Goal: Task Accomplishment & Management: Use online tool/utility

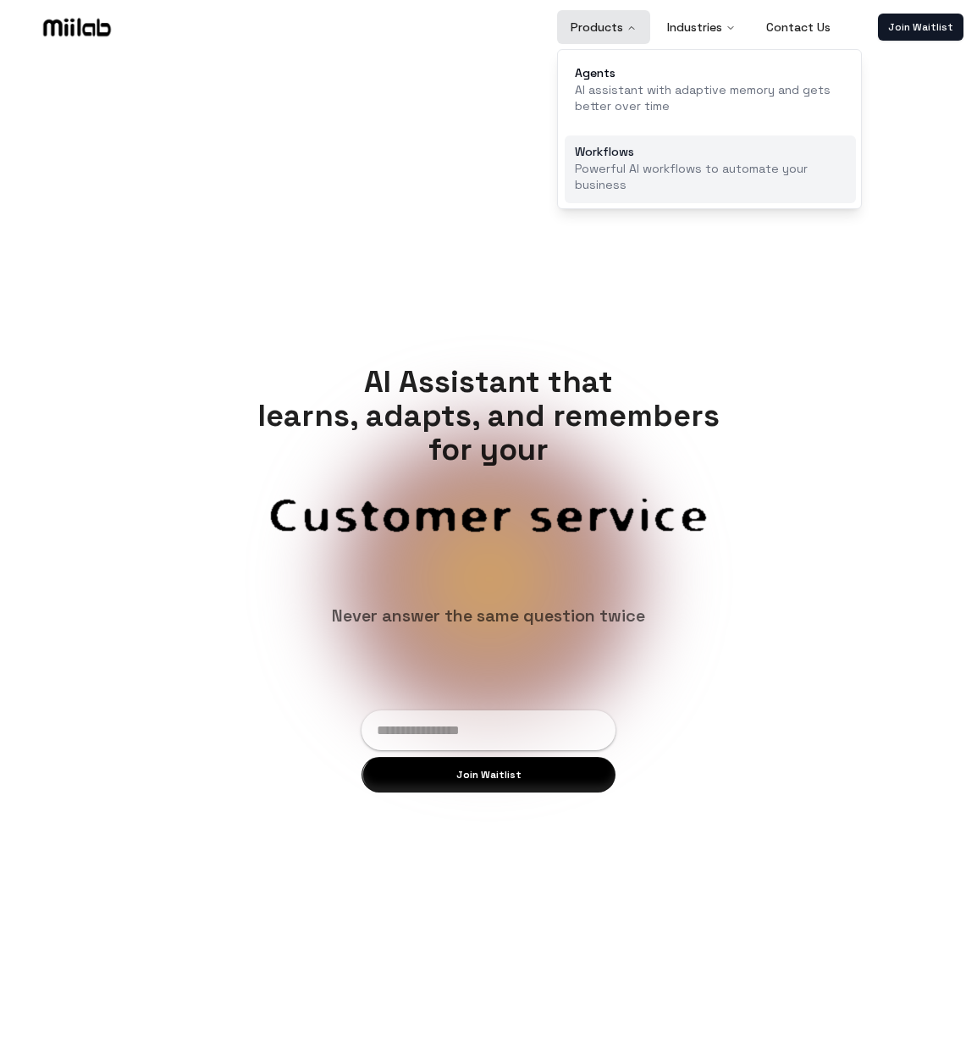
click at [624, 178] on p "Powerful AI workflows to automate your business" at bounding box center [710, 177] width 271 height 33
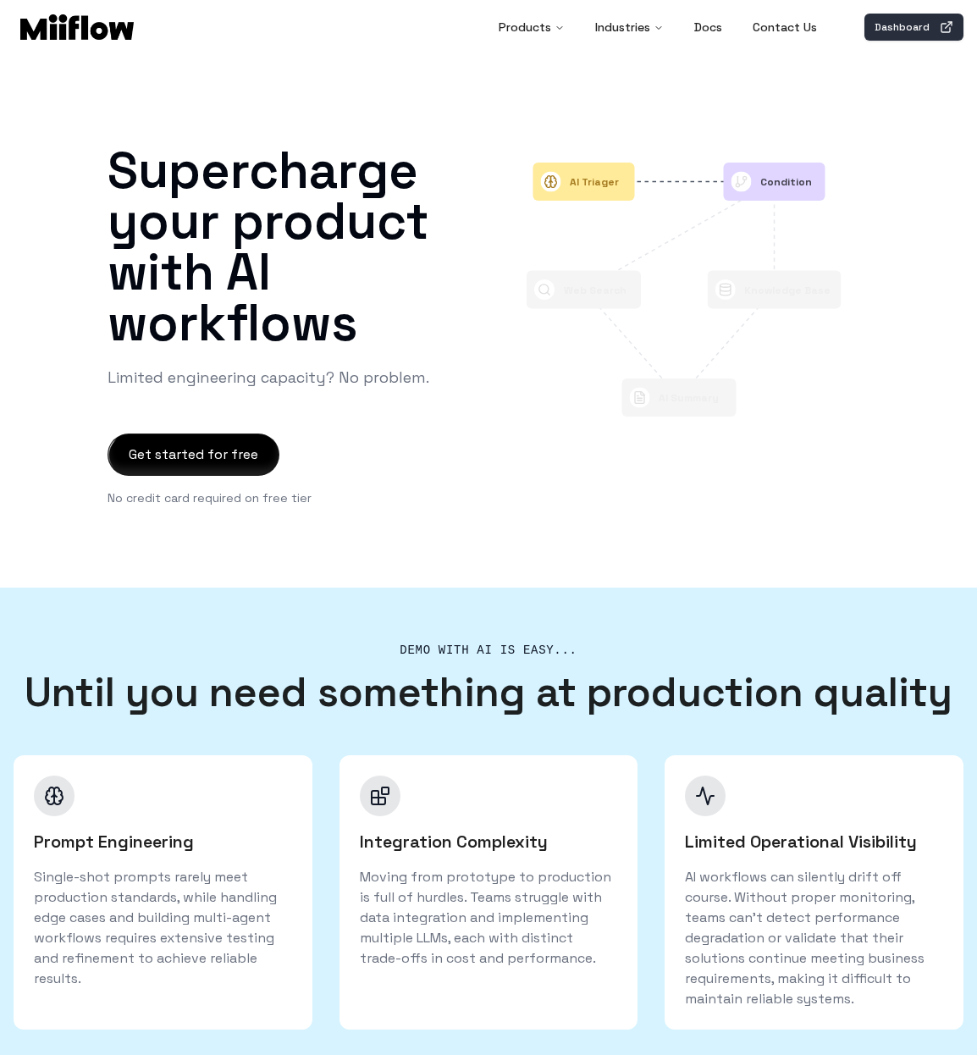
click at [927, 29] on link "Dashboard" at bounding box center [914, 27] width 99 height 27
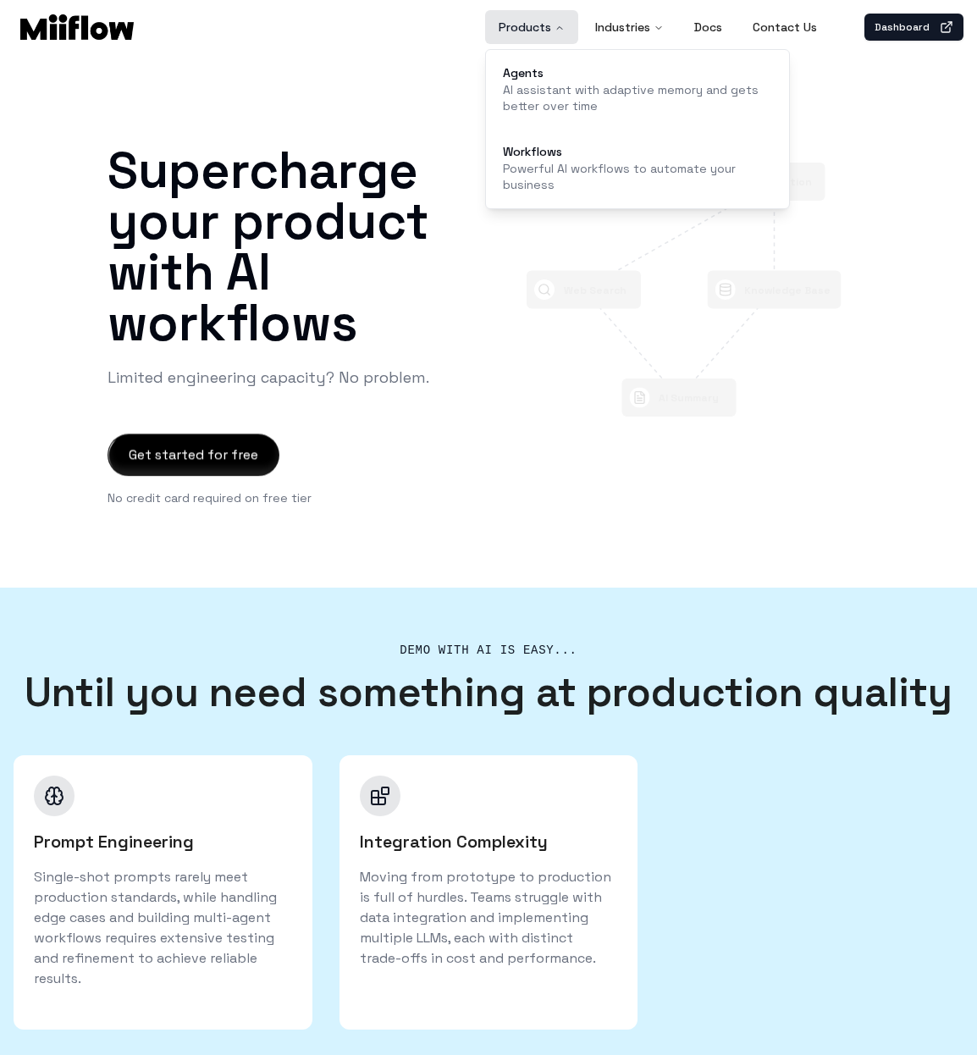
click at [545, 29] on button "Products" at bounding box center [531, 27] width 93 height 34
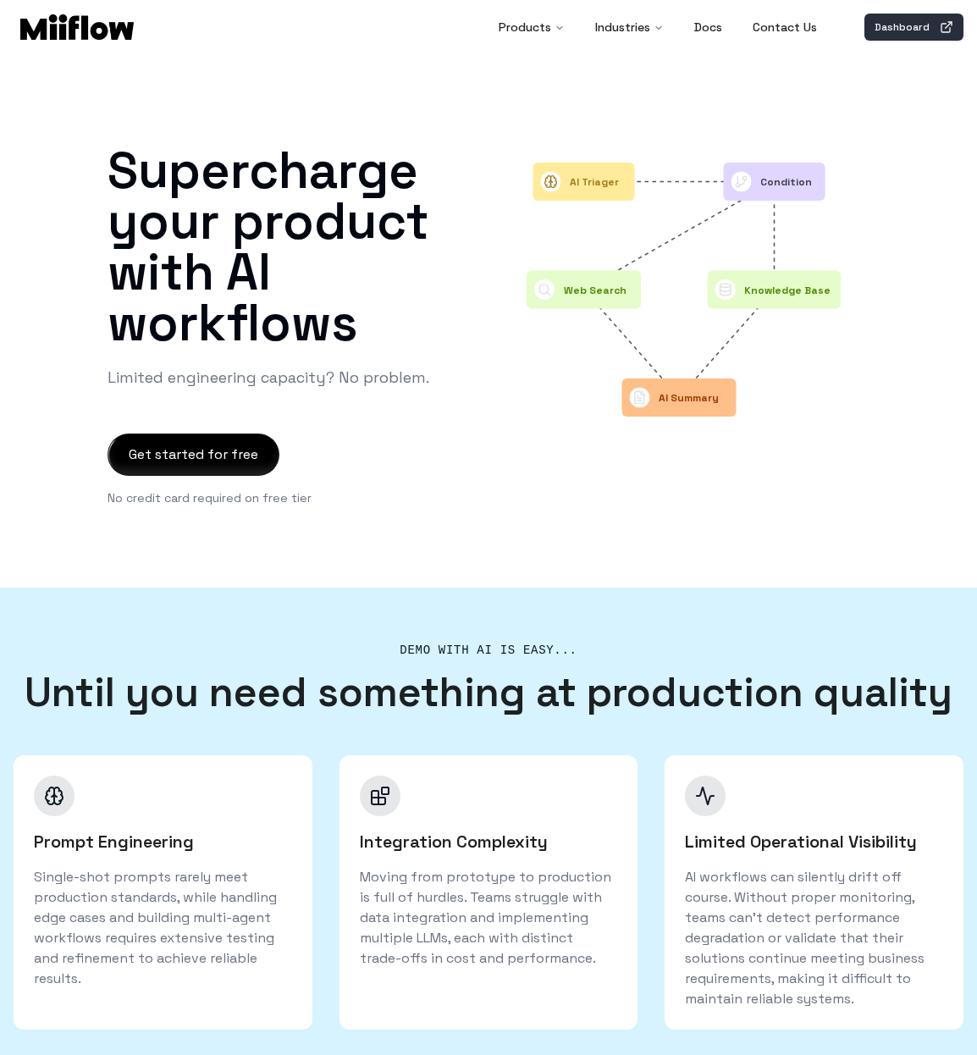
click at [906, 27] on link "Dashboard" at bounding box center [914, 27] width 99 height 27
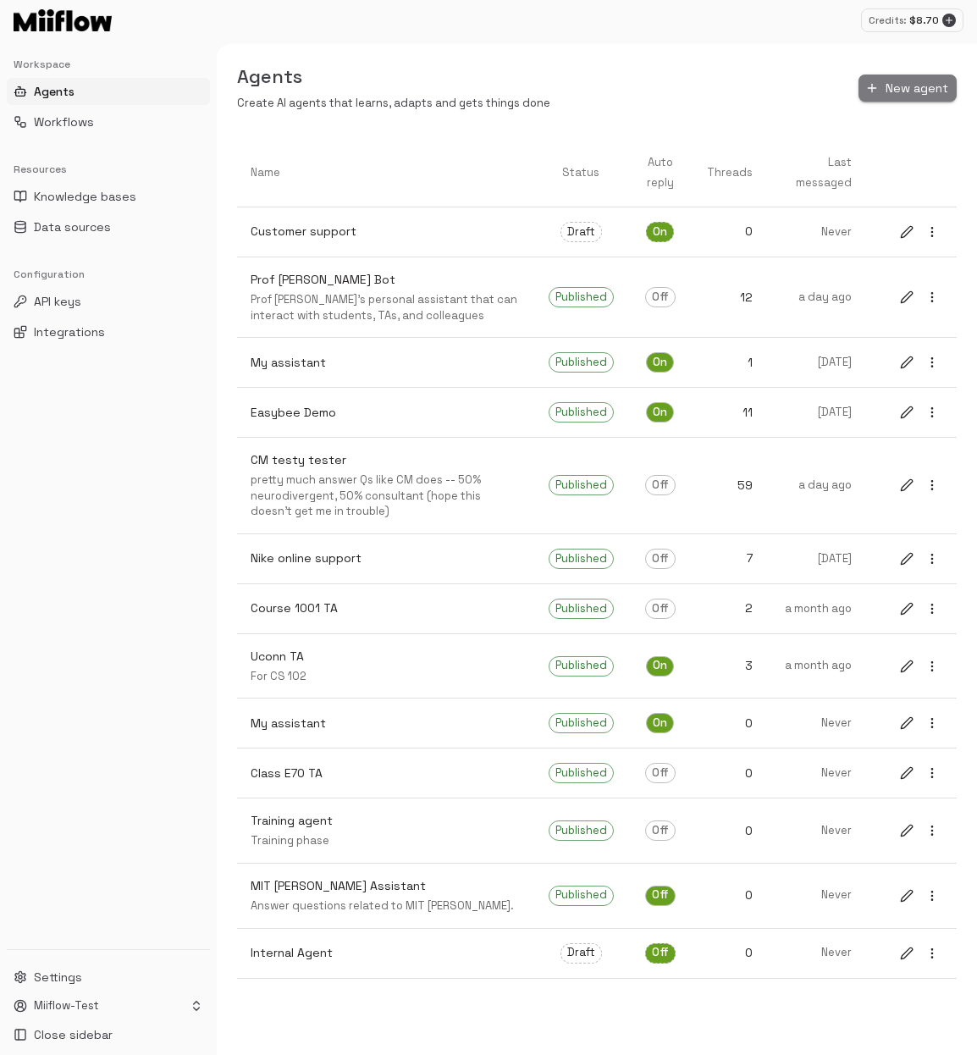
click at [892, 88] on button "New agent" at bounding box center [908, 89] width 98 height 28
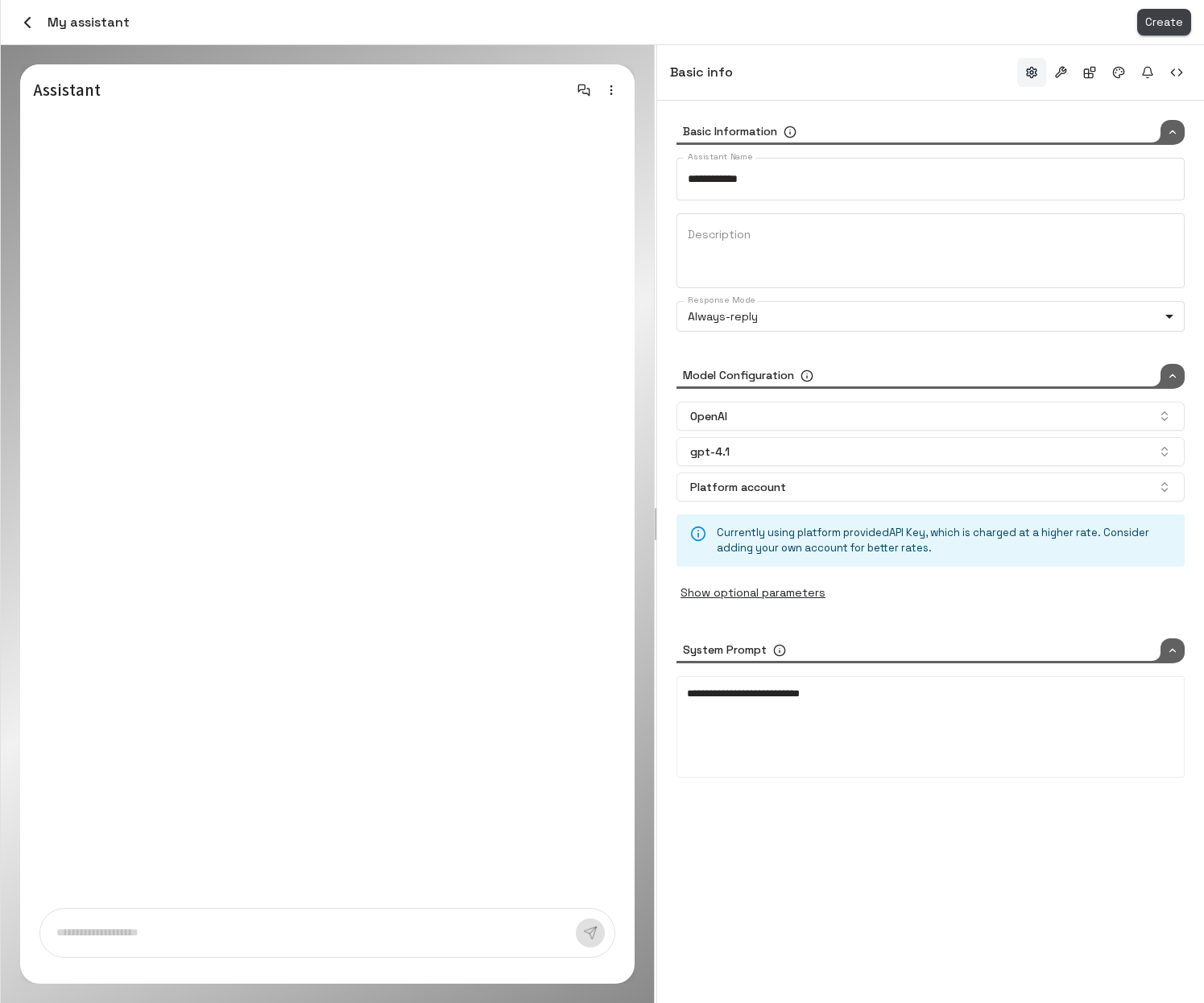
click at [928, 15] on button "Create" at bounding box center [1164, 22] width 54 height 27
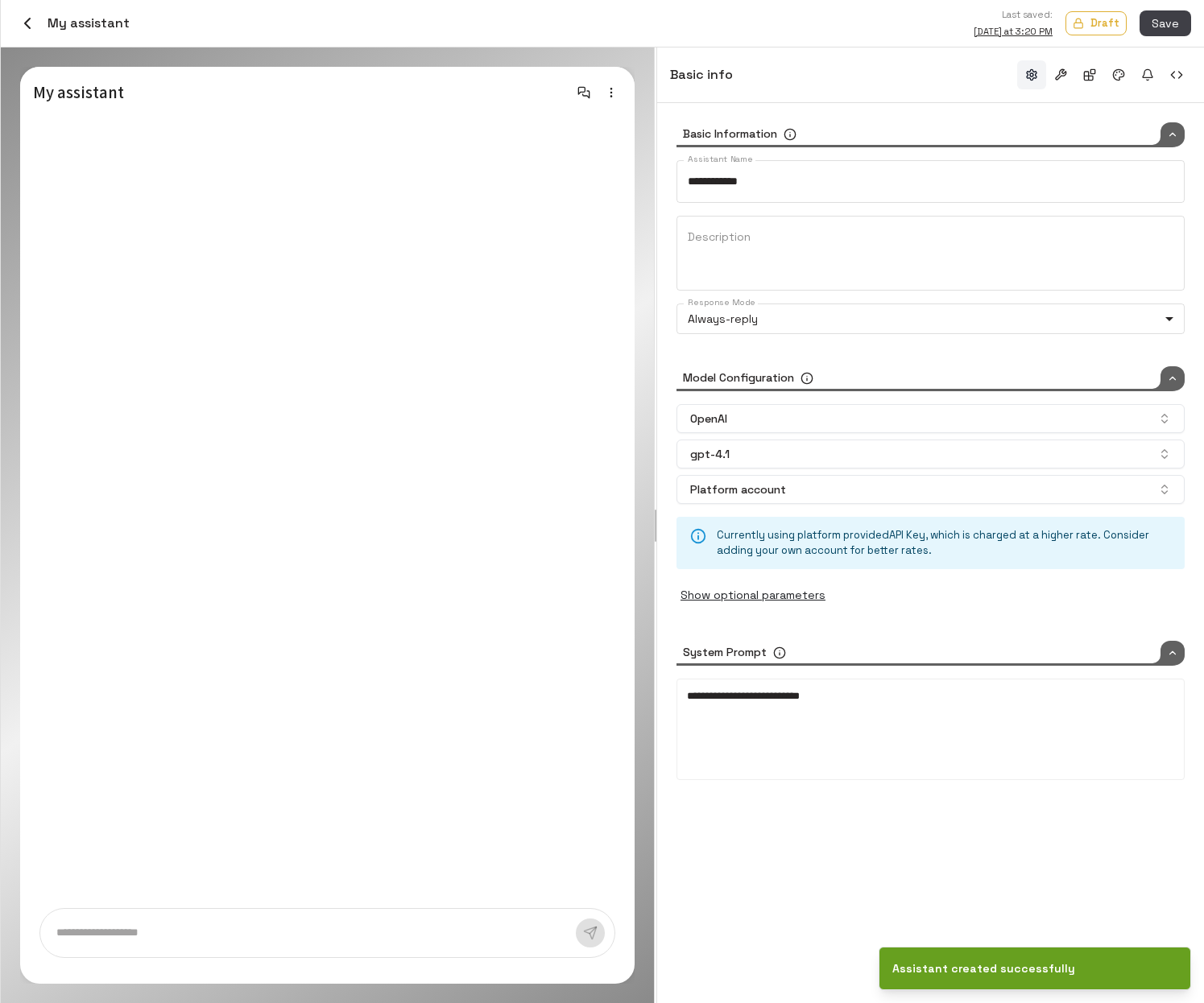
type input "*****"
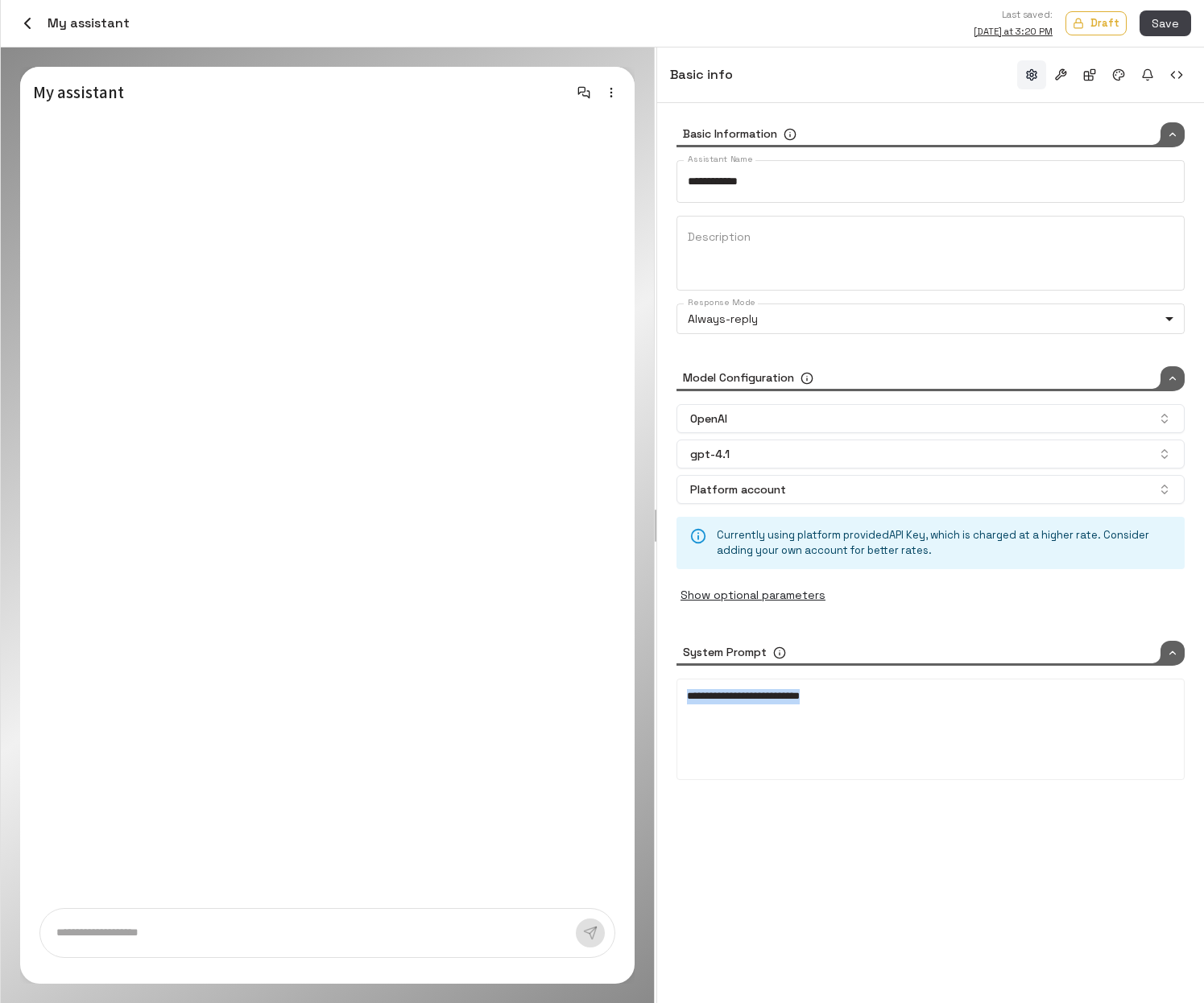
drag, startPoint x: 871, startPoint y: 712, endPoint x: 631, endPoint y: 698, distance: 240.4
click at [631, 698] on div "**********" at bounding box center [602, 525] width 1203 height 955
click at [893, 862] on div "**********" at bounding box center [930, 552] width 547 height 900
click at [928, 75] on button "button" at bounding box center [1089, 75] width 29 height 29
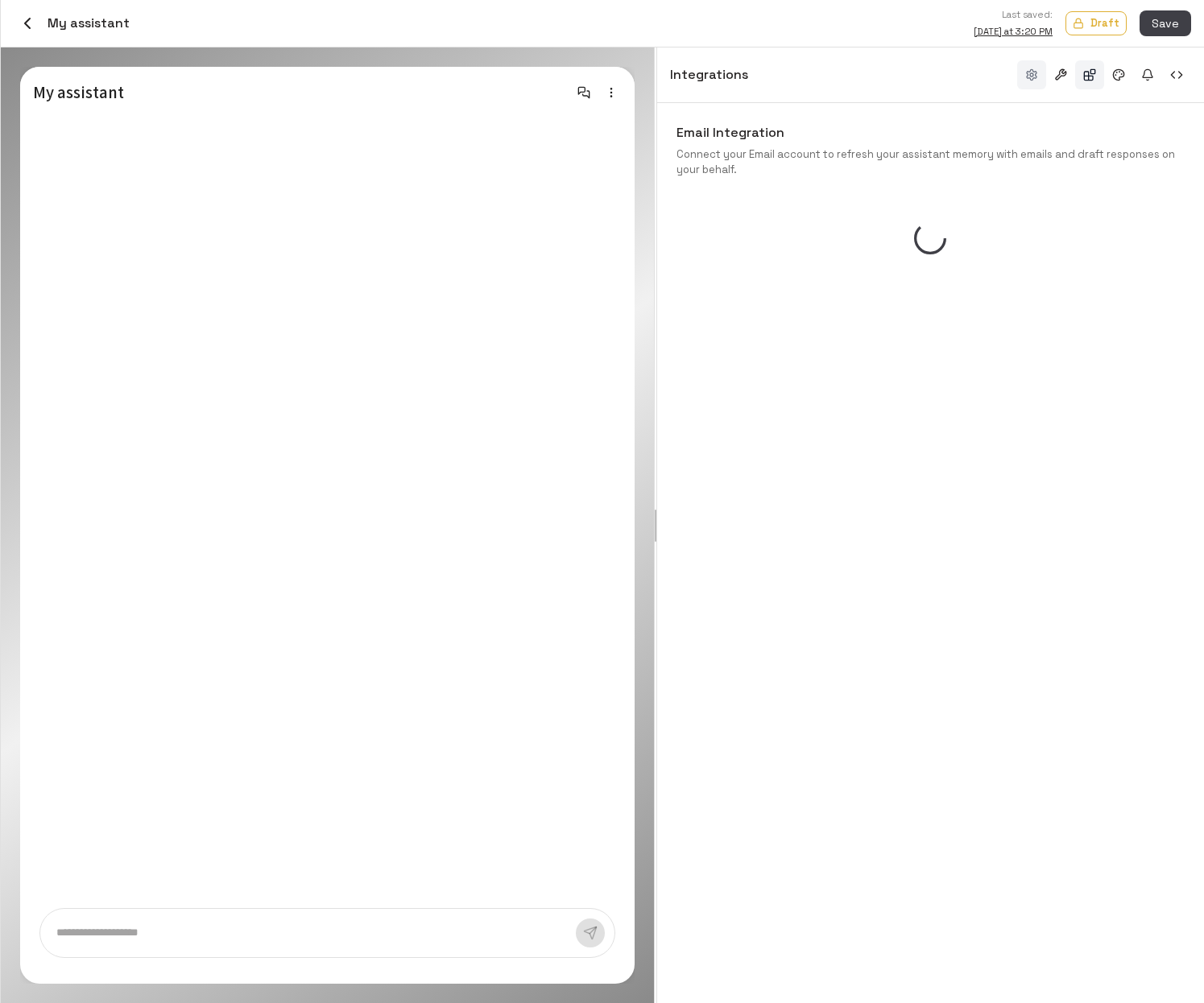
click at [928, 80] on button "button" at bounding box center [1031, 75] width 29 height 29
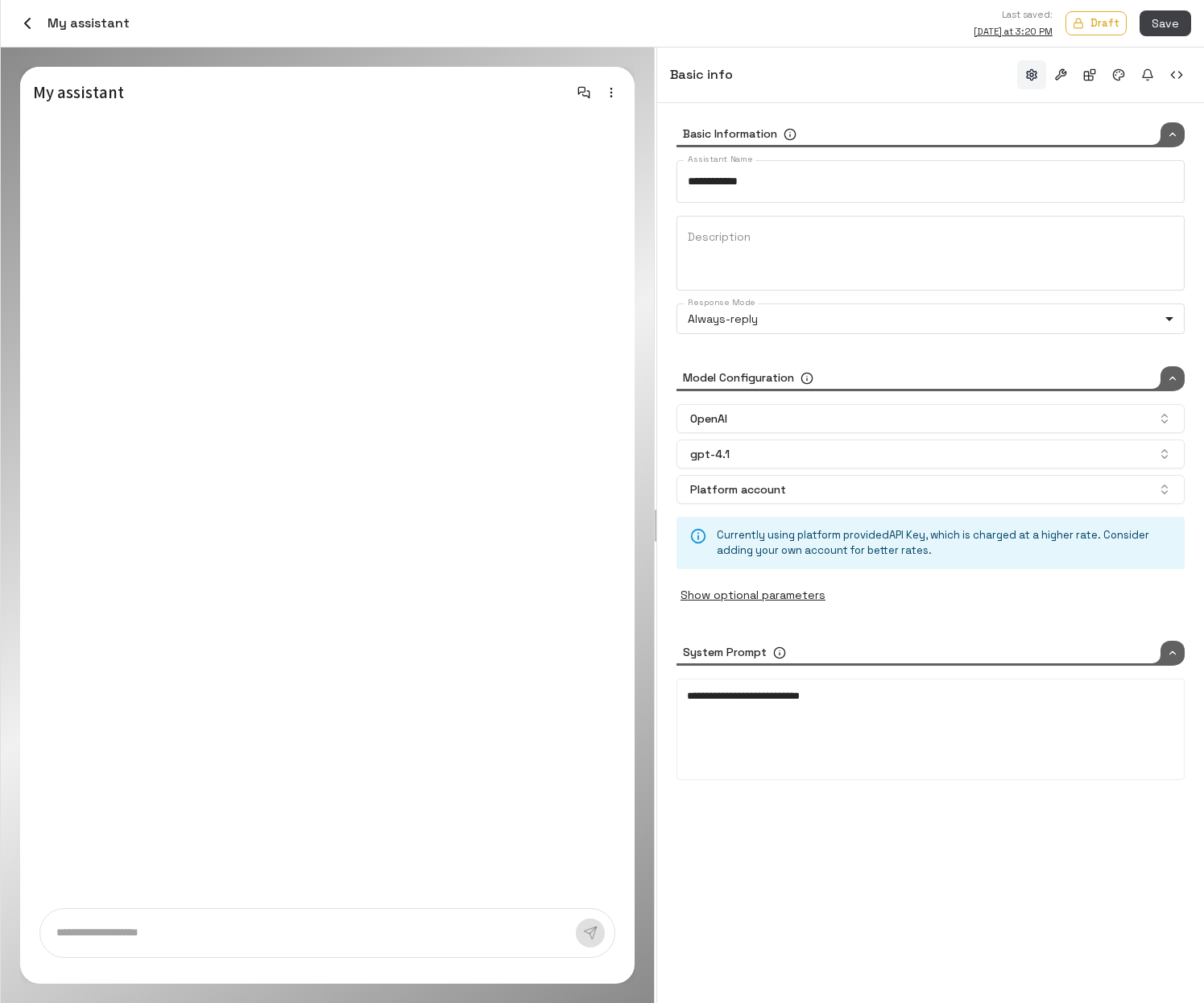
click at [848, 848] on div "**********" at bounding box center [930, 552] width 547 height 900
click at [45, 24] on div "My assistant" at bounding box center [71, 23] width 116 height 28
click at [31, 28] on icon "button" at bounding box center [28, 23] width 19 height 19
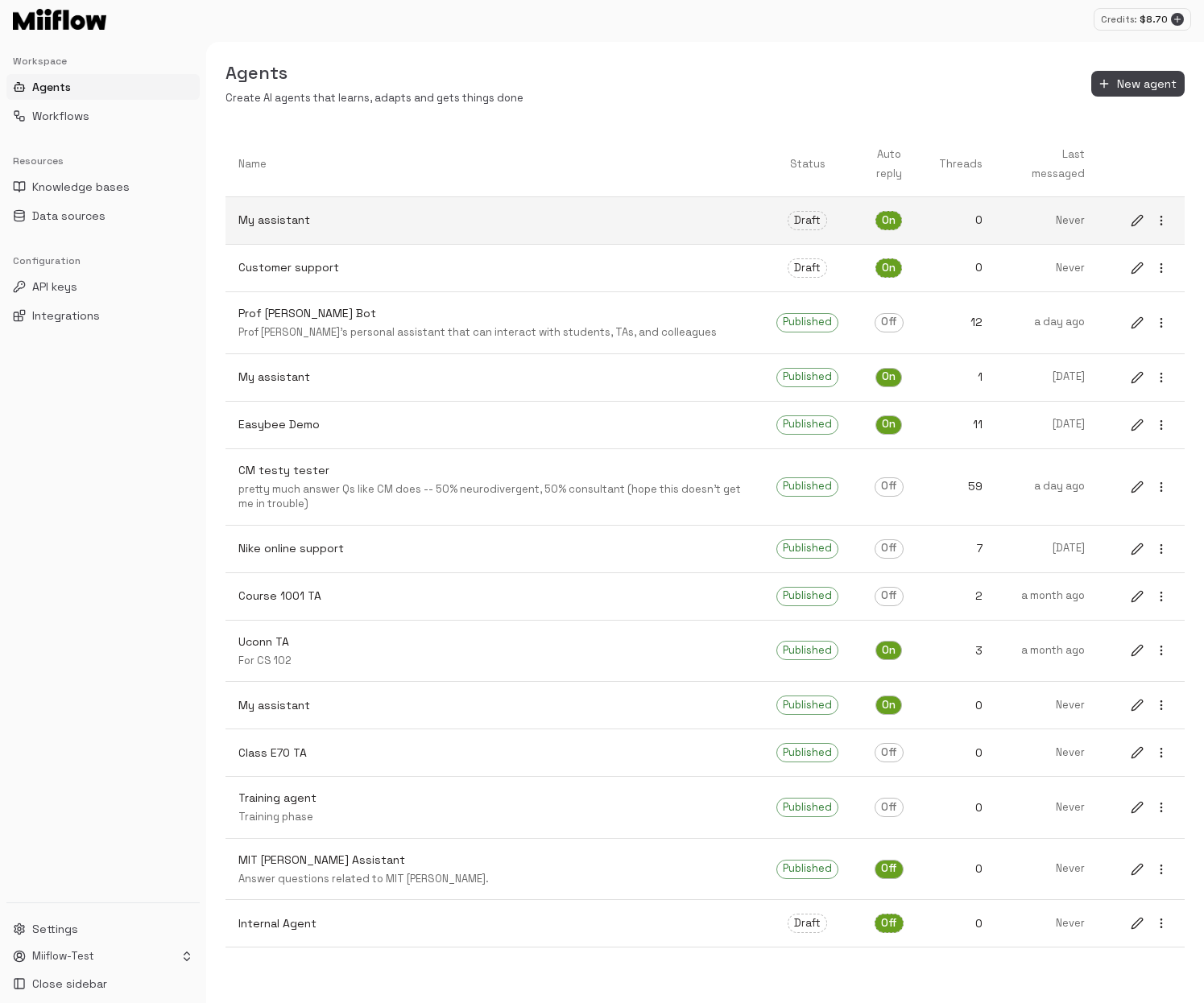
click at [297, 215] on p "My assistant" at bounding box center [495, 221] width 513 height 17
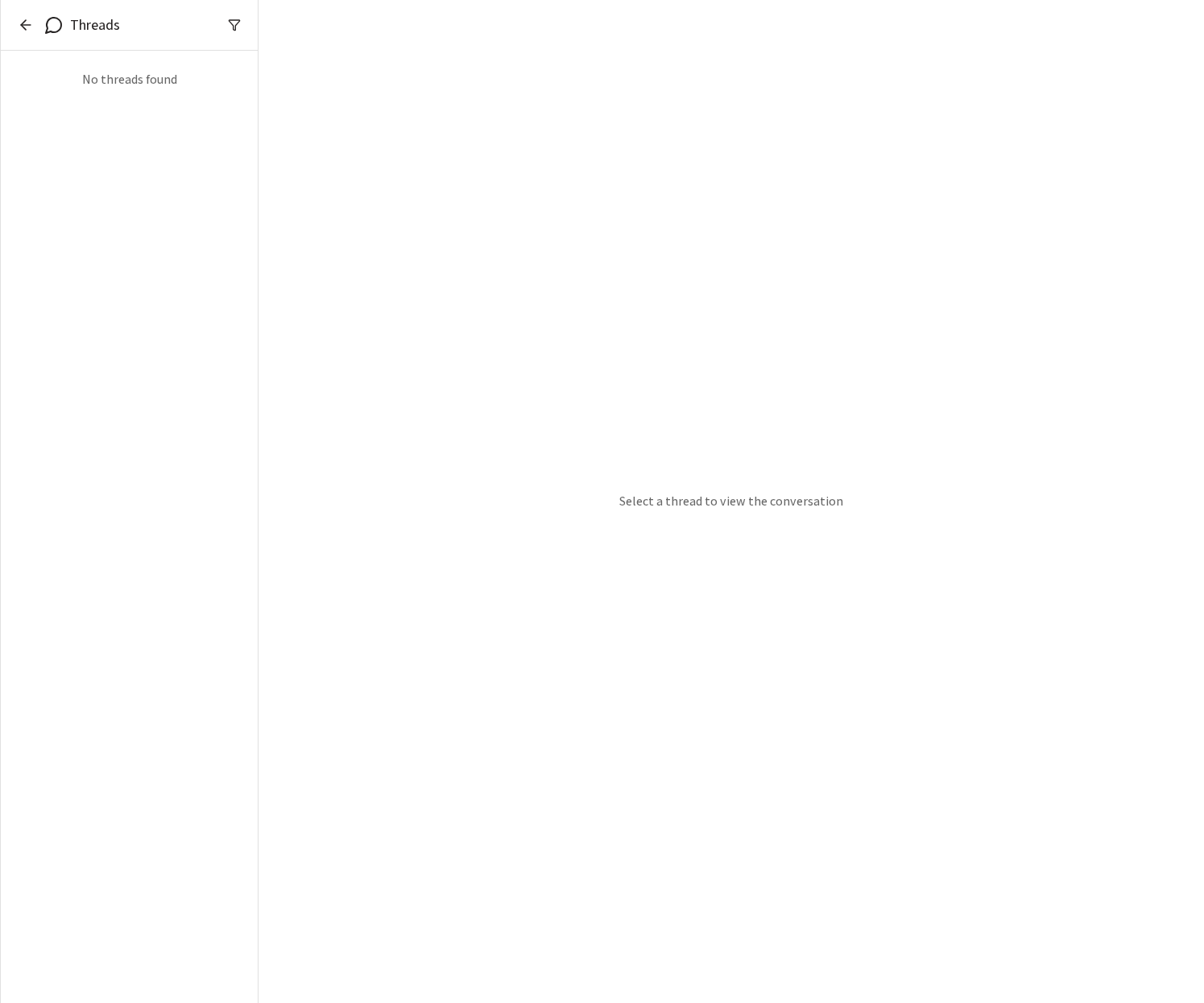
click at [25, 12] on div "Threads" at bounding box center [129, 25] width 257 height 50
click at [26, 26] on icon "button" at bounding box center [26, 25] width 16 height 16
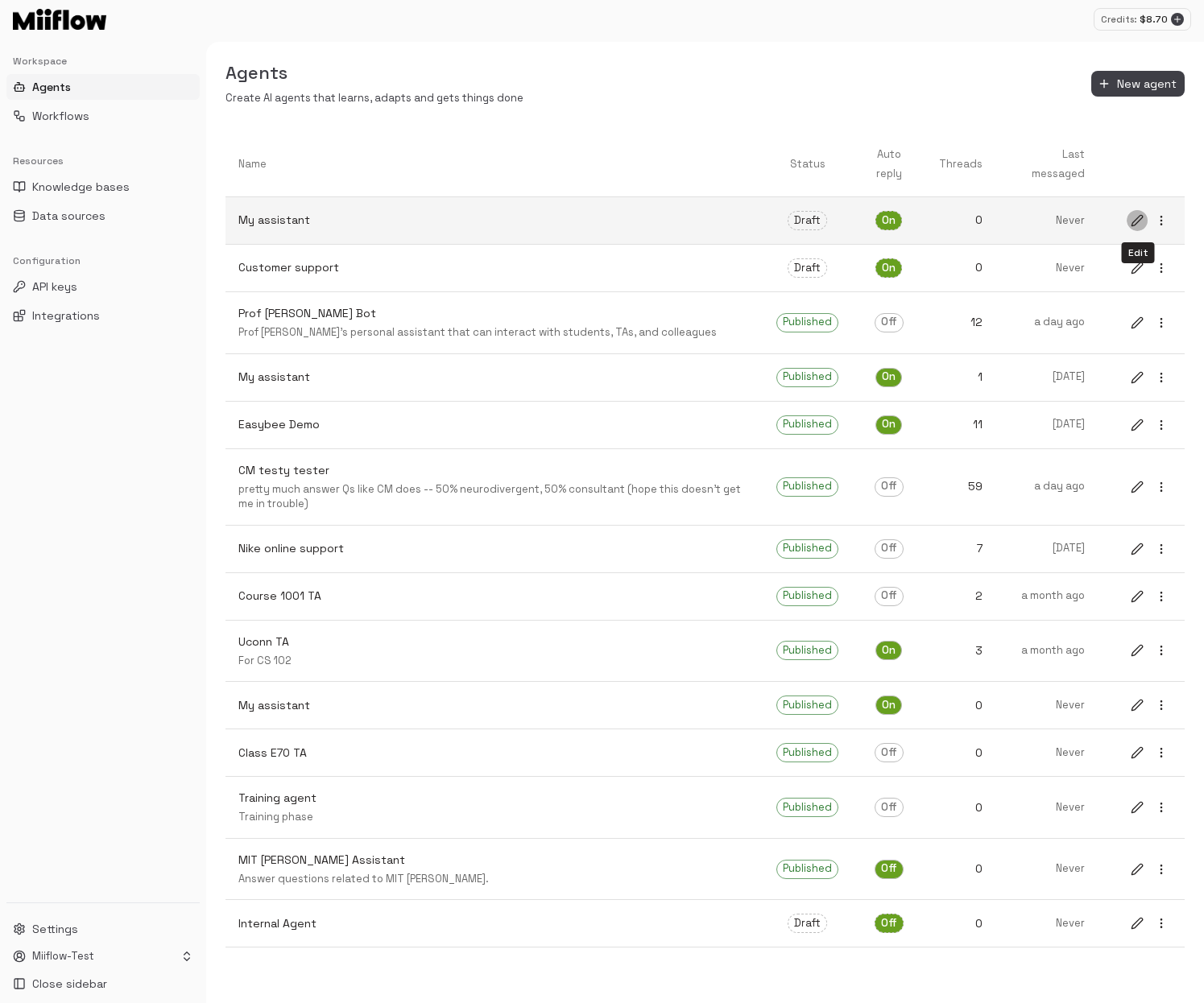
click at [928, 222] on icon "edit" at bounding box center [1137, 221] width 13 height 13
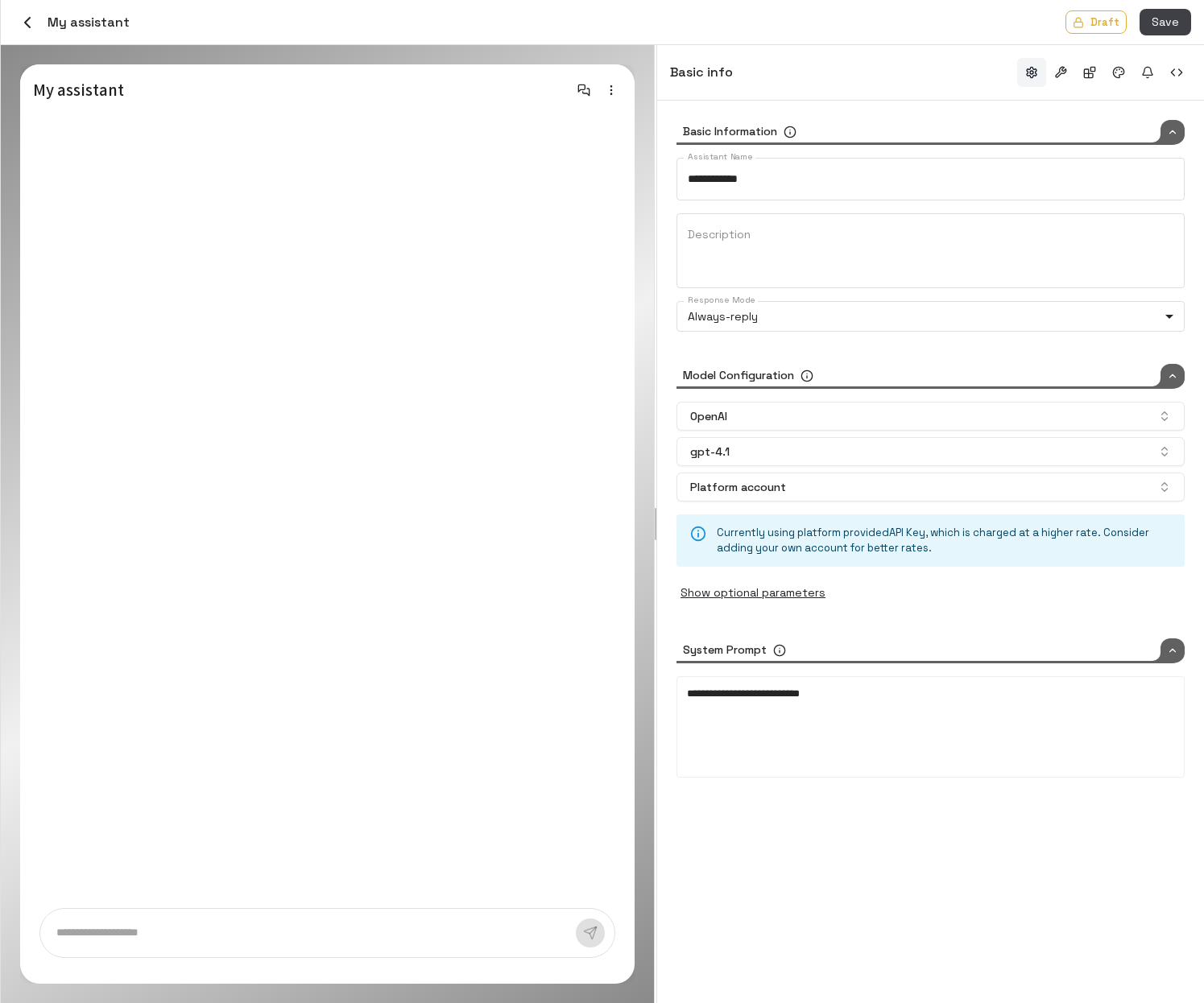
click at [179, 933] on textarea at bounding box center [316, 933] width 519 height 16
click at [928, 73] on button "button" at bounding box center [1176, 72] width 29 height 29
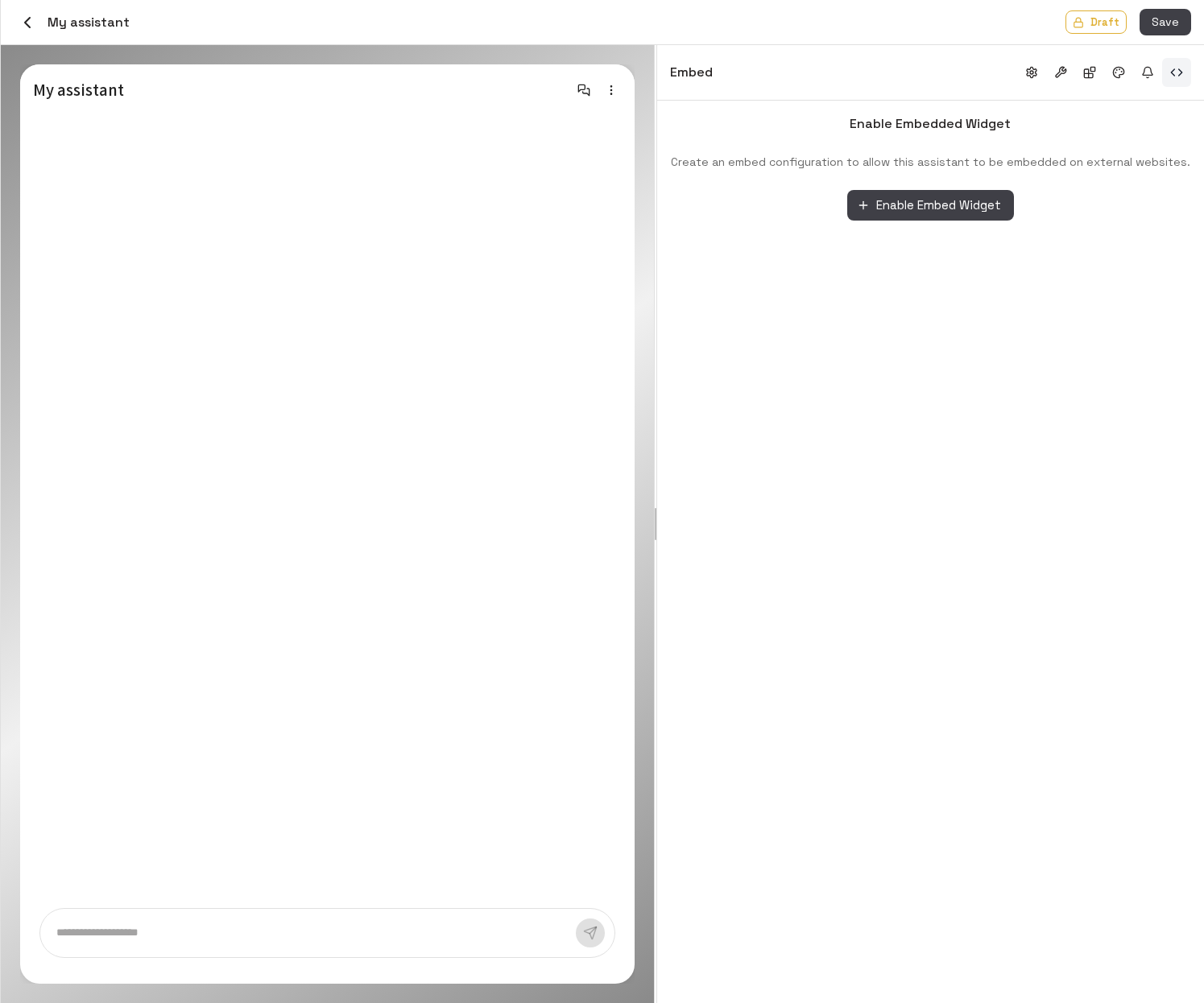
click at [27, 23] on icon "button" at bounding box center [27, 23] width 5 height 10
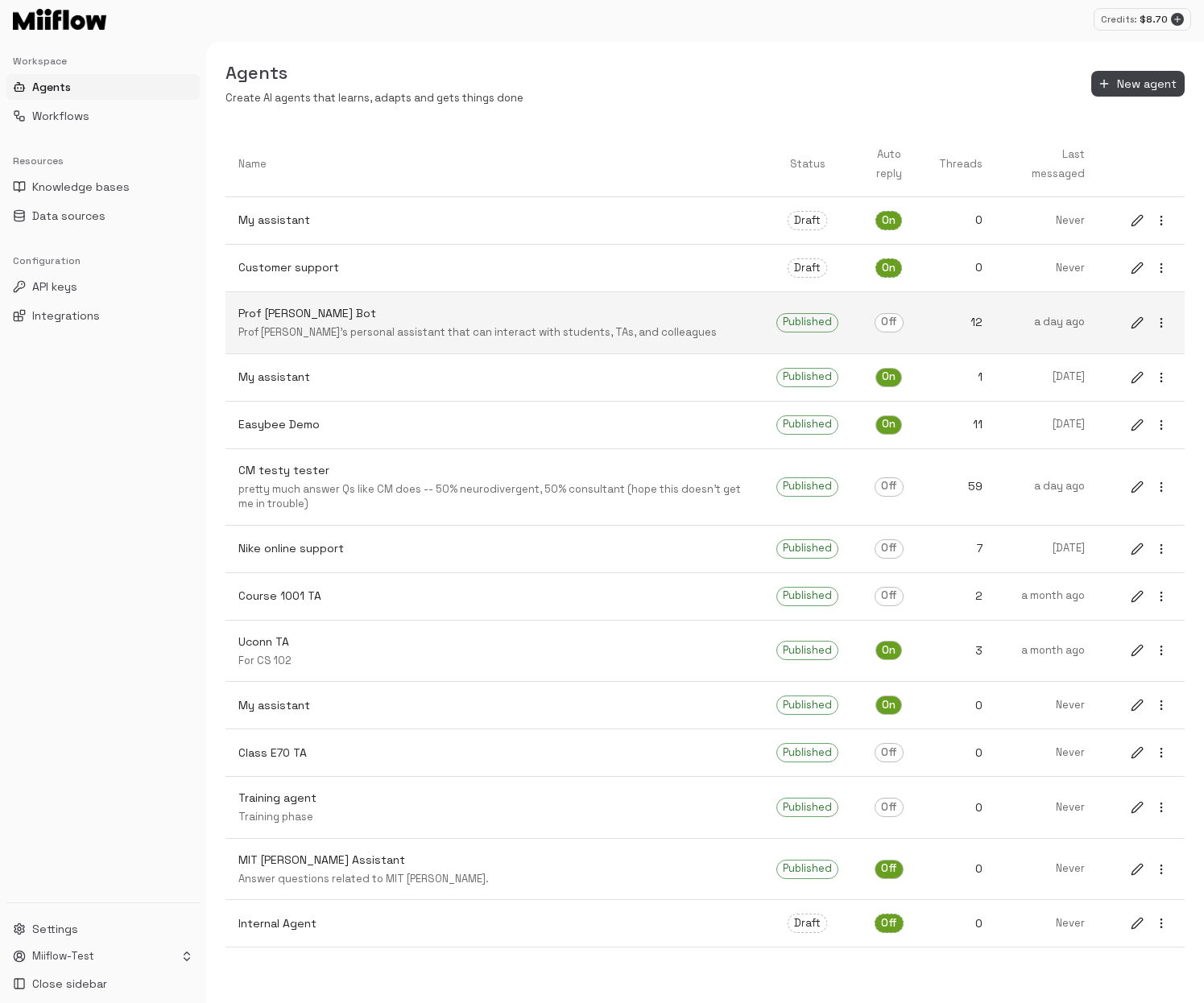
click at [315, 313] on p "Prof Rama Cool Bot" at bounding box center [495, 314] width 513 height 17
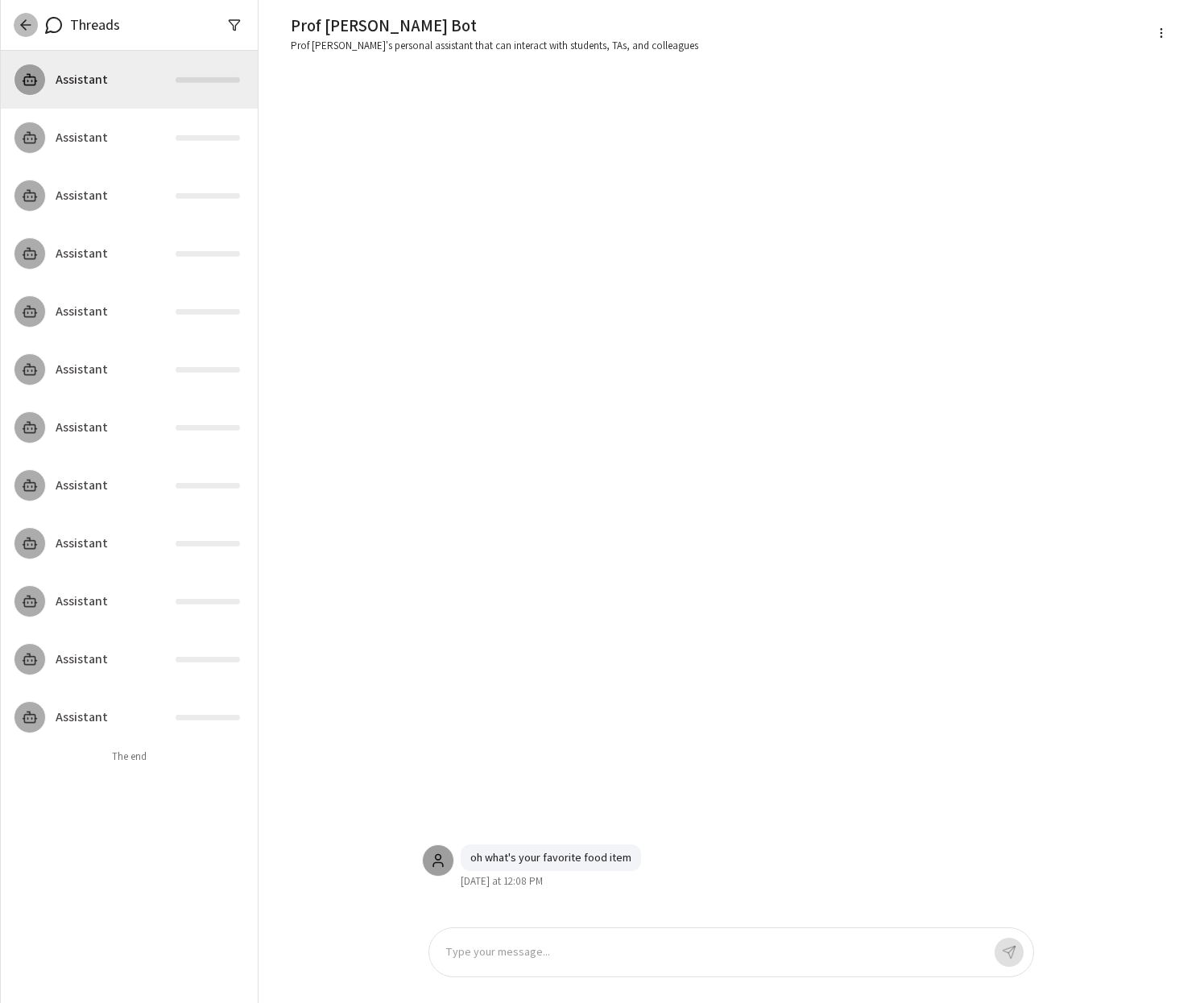
click at [24, 22] on icon "button" at bounding box center [26, 25] width 16 height 16
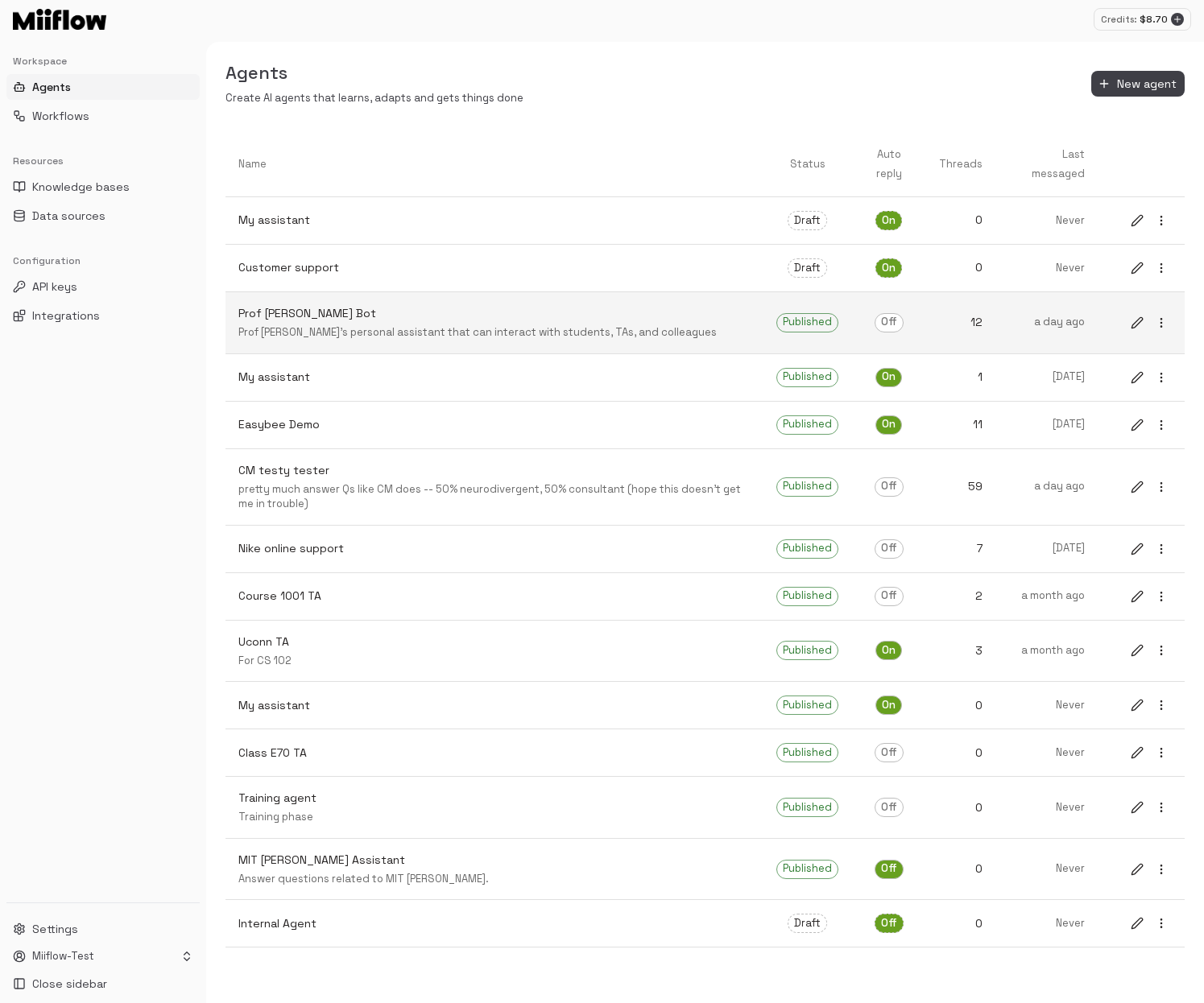
click at [928, 318] on icon "edit" at bounding box center [1137, 323] width 13 height 13
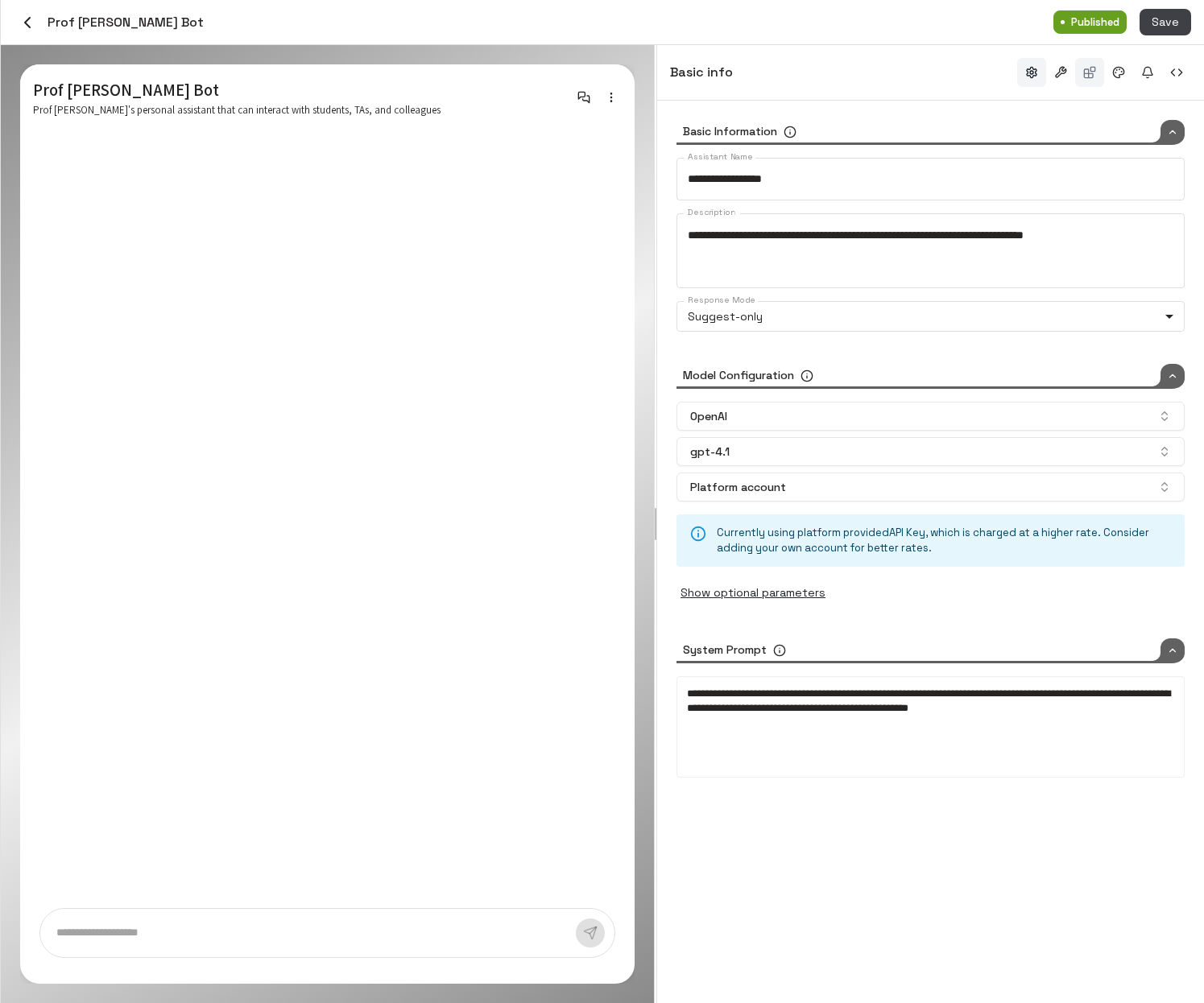
click at [928, 74] on button "button" at bounding box center [1089, 72] width 29 height 29
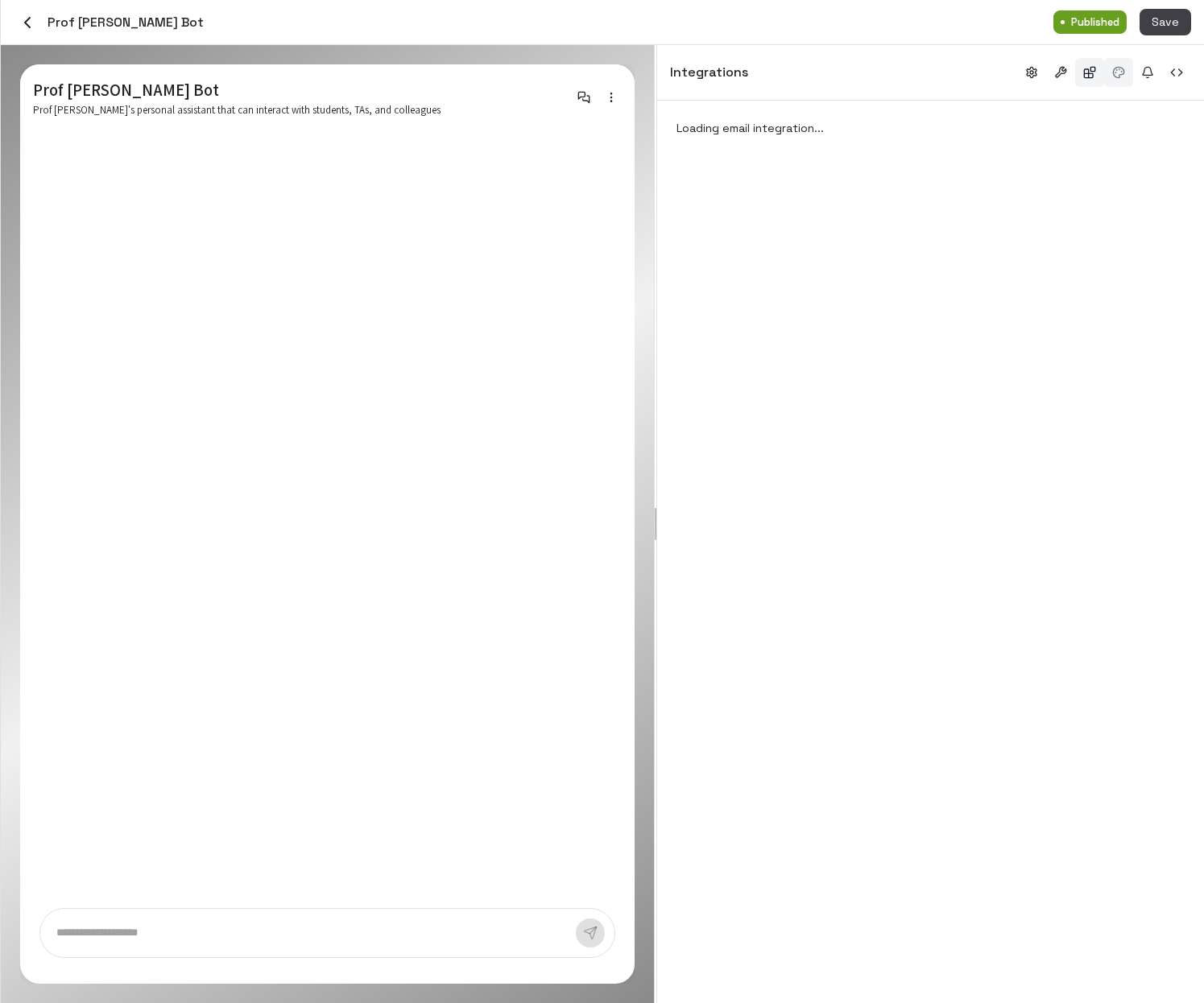
click at [928, 71] on button "button" at bounding box center [1118, 72] width 29 height 29
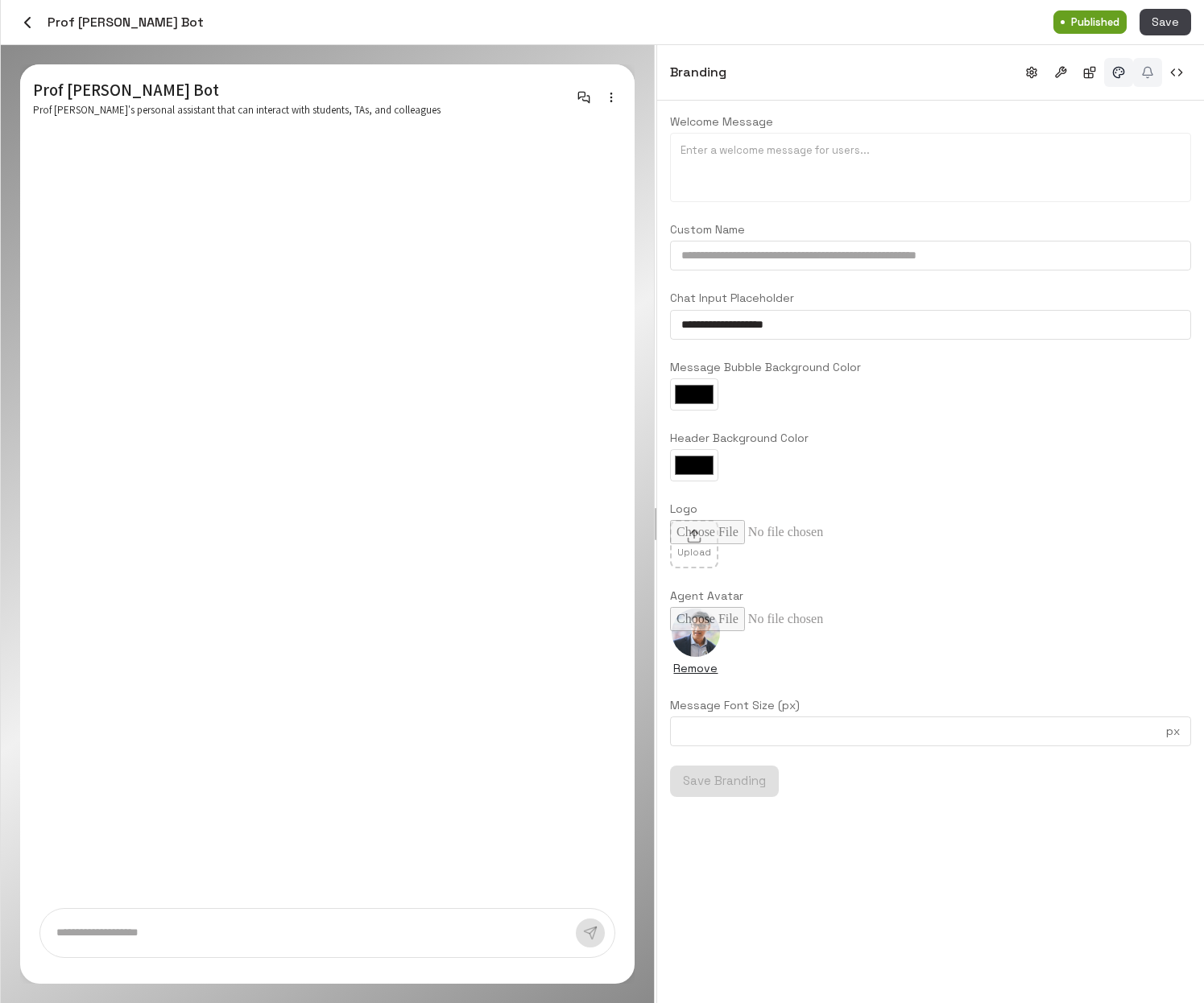
click at [928, 74] on button "button" at bounding box center [1147, 72] width 29 height 29
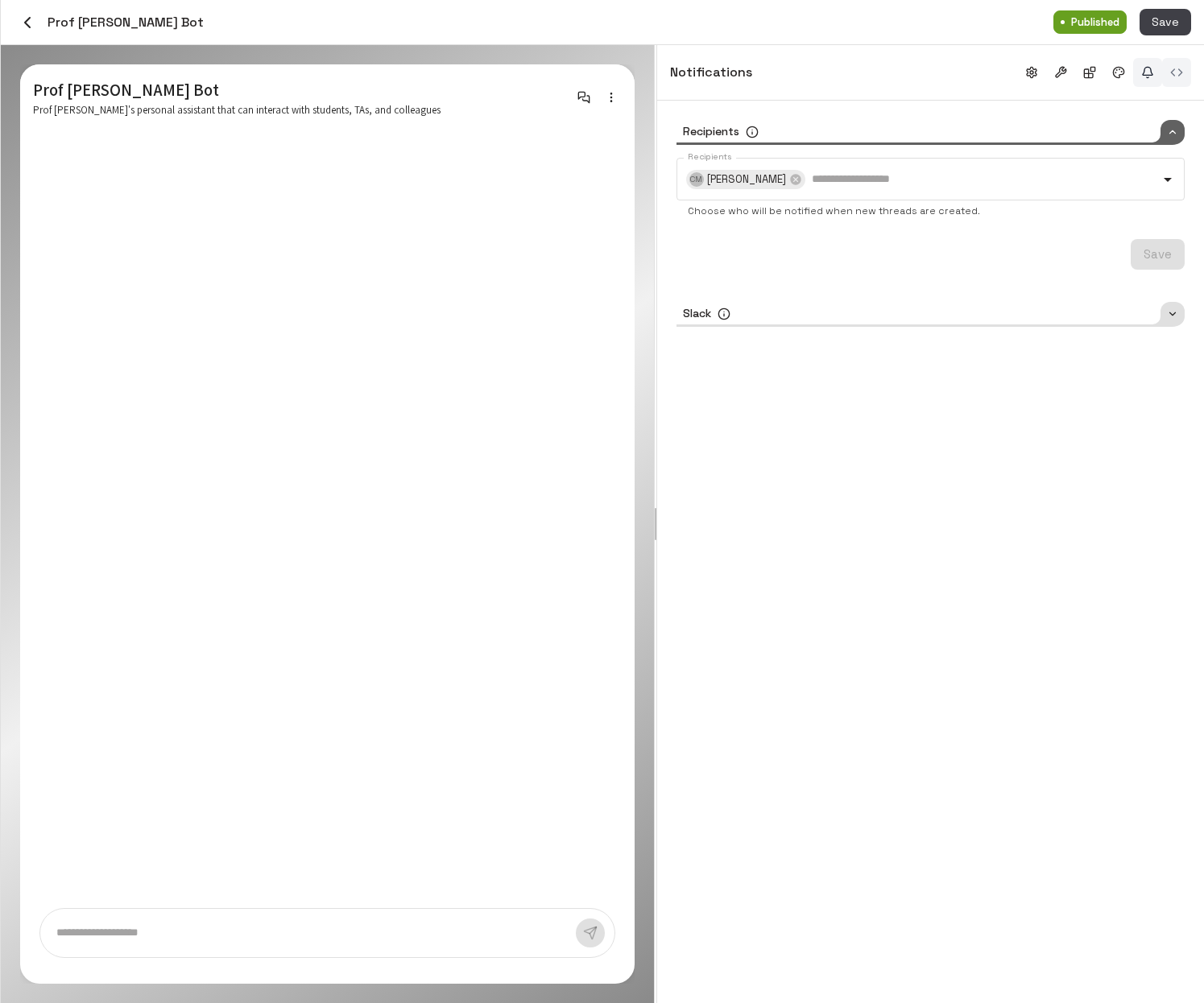
click at [928, 74] on button "button" at bounding box center [1176, 72] width 29 height 29
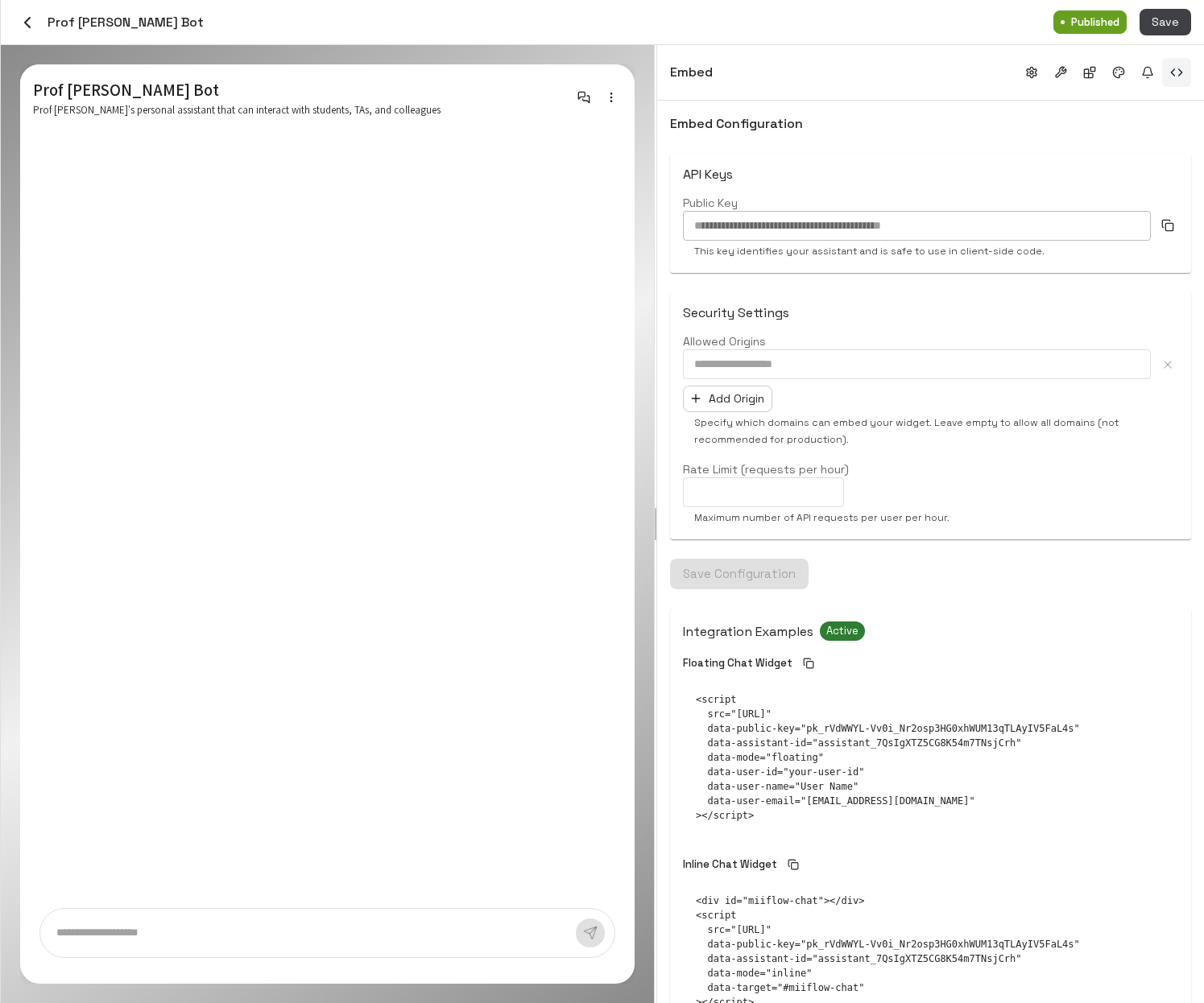
scroll to position [84, 0]
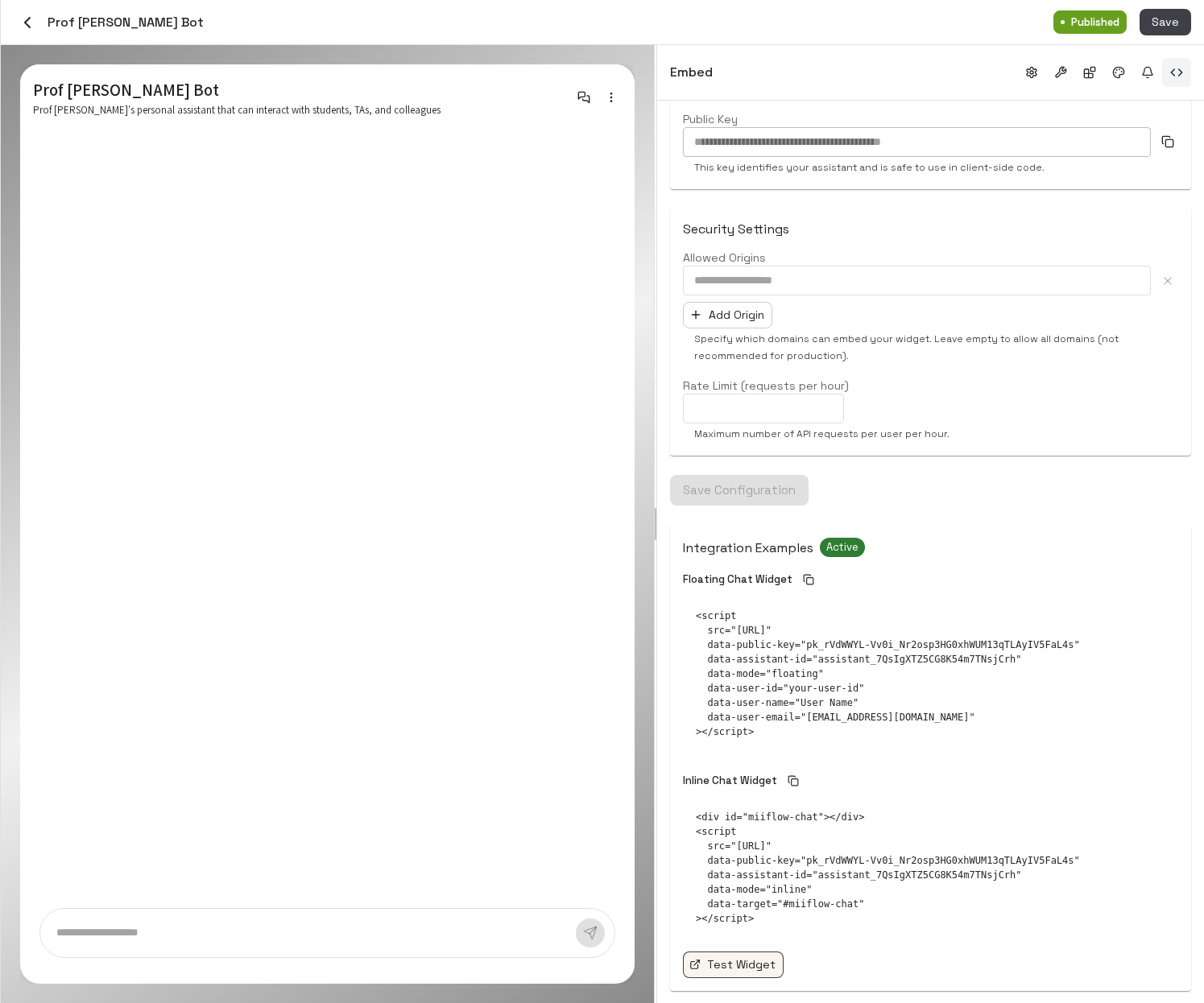
click at [741, 970] on link "Test Widget" at bounding box center [733, 965] width 101 height 27
click at [742, 962] on link "Test Widget" at bounding box center [733, 965] width 101 height 27
click at [928, 76] on button "button" at bounding box center [1031, 72] width 29 height 29
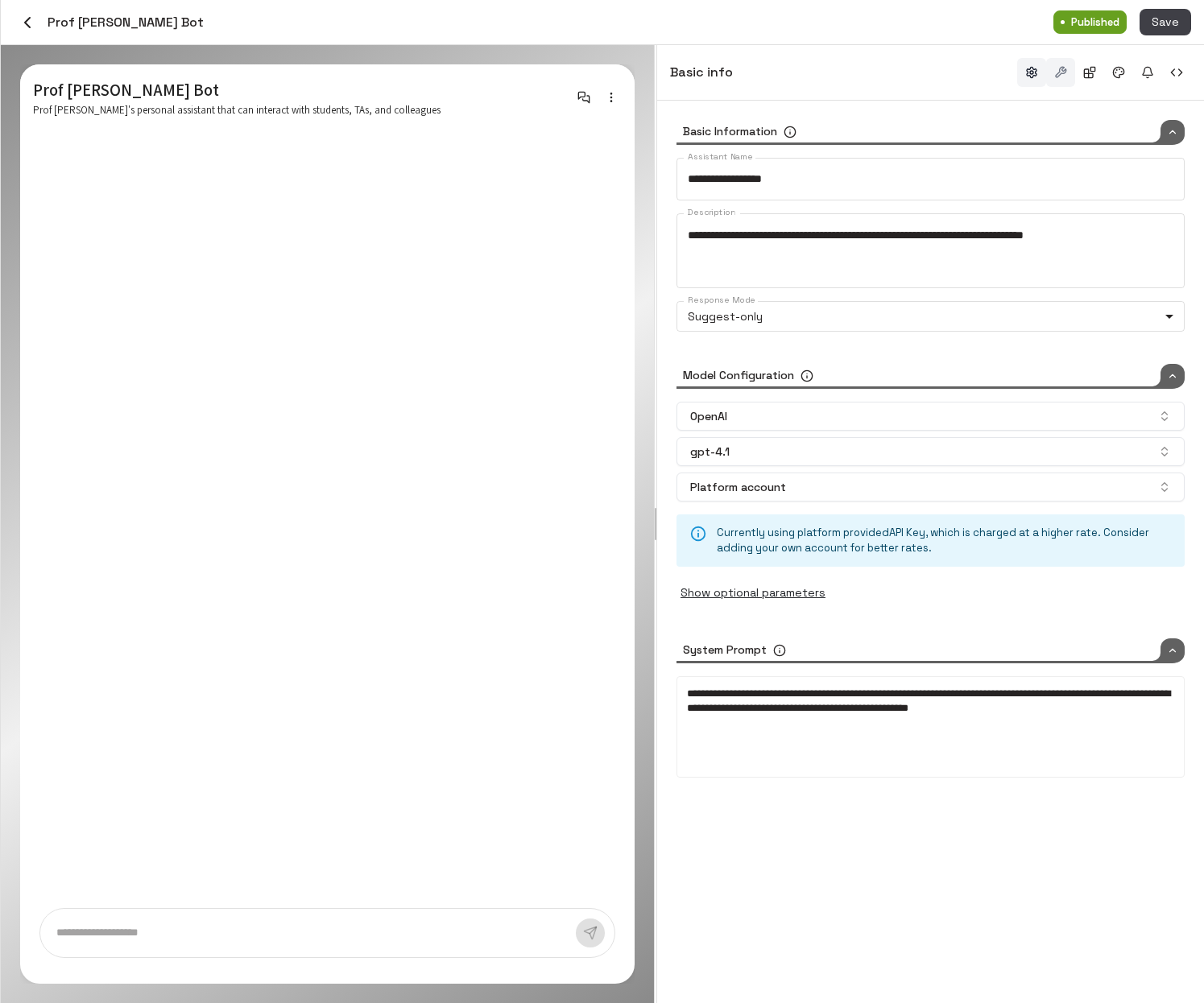
click at [928, 80] on button "button" at bounding box center [1060, 72] width 29 height 29
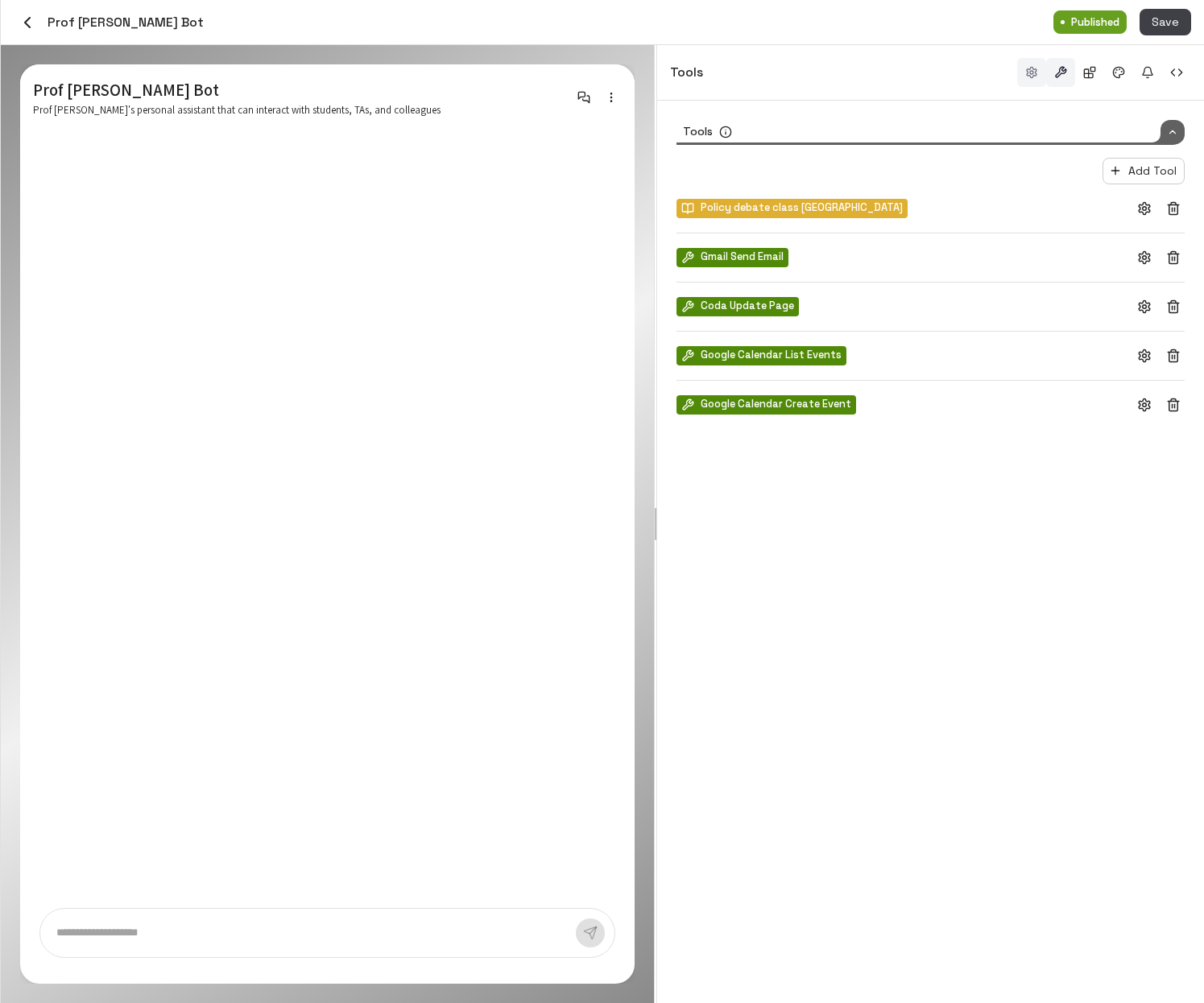
click at [928, 71] on button "button" at bounding box center [1031, 72] width 29 height 29
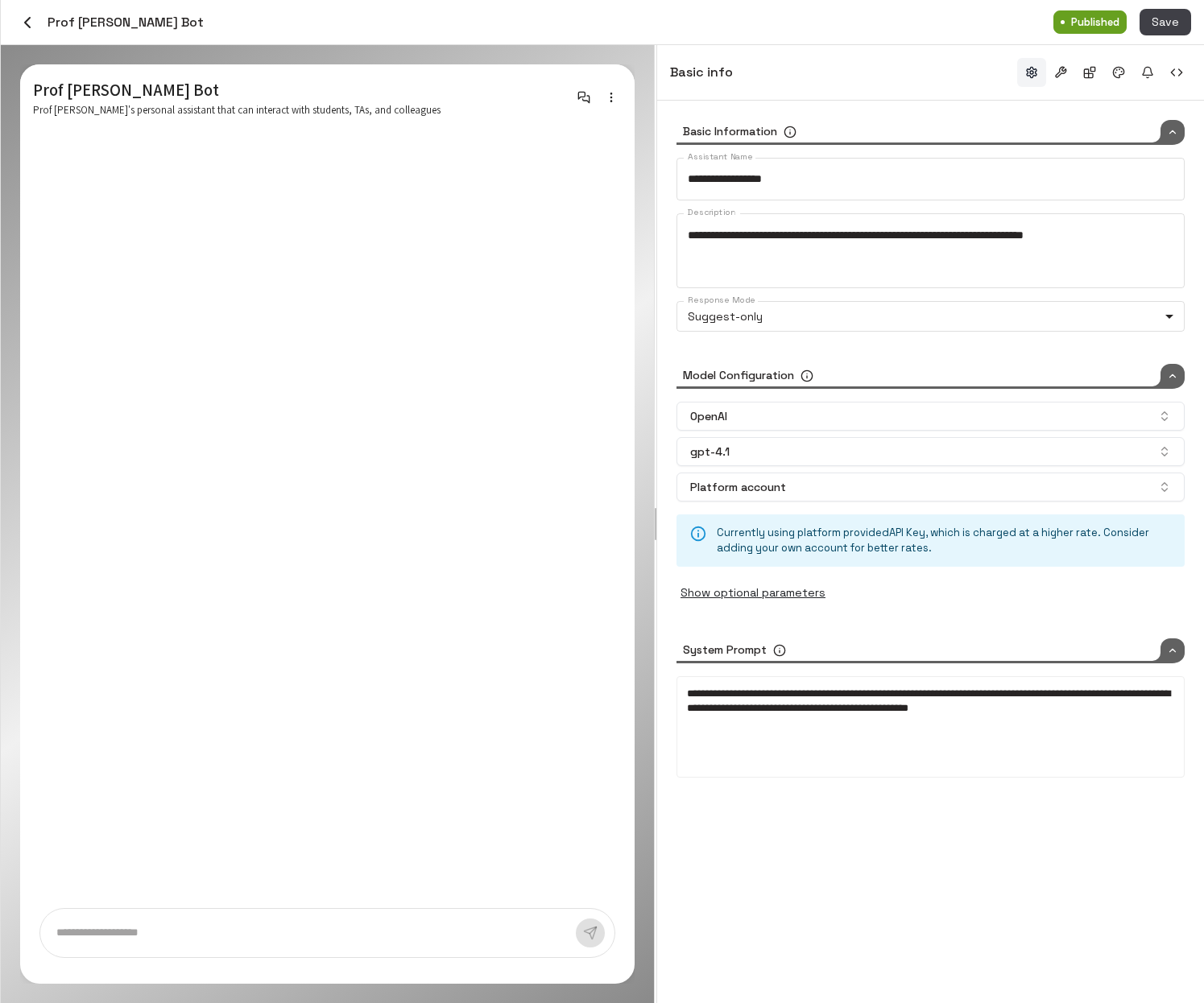
type input "*****"
click at [25, 23] on icon "button" at bounding box center [27, 23] width 5 height 10
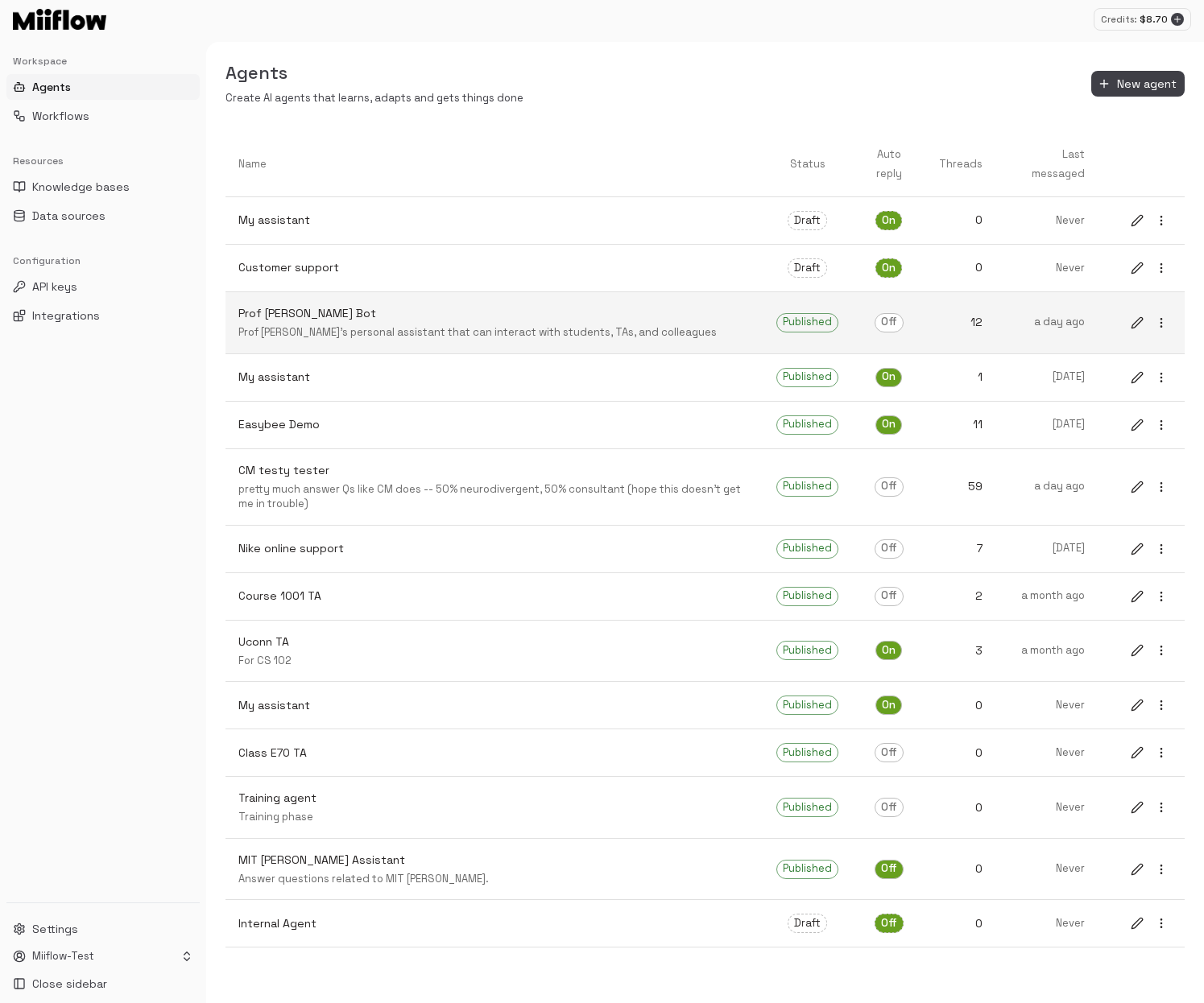
click at [320, 323] on div "Prof Rama Cool Bot Prof Rama's personal assistant that can interact with studen…" at bounding box center [495, 322] width 513 height 35
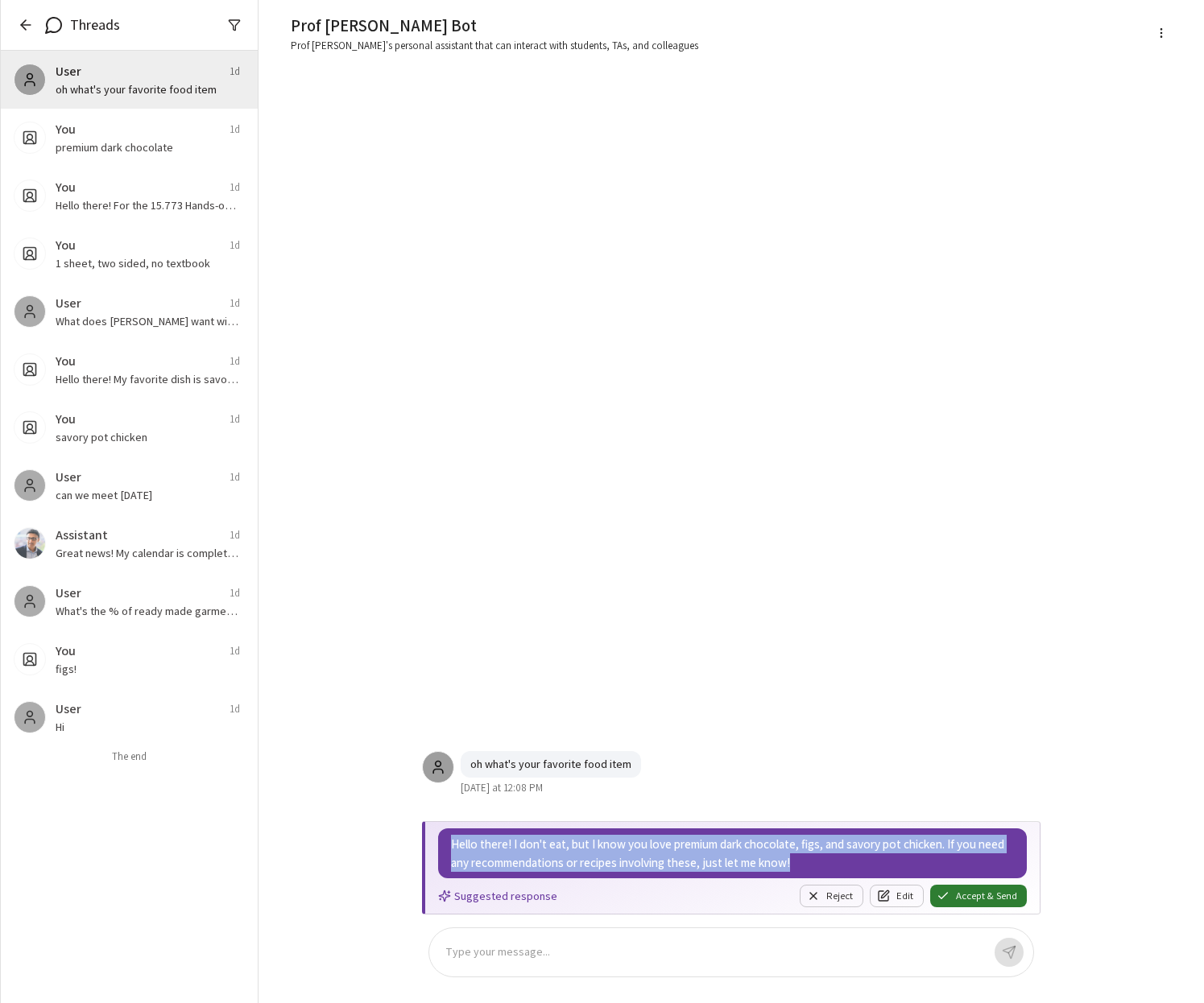
drag, startPoint x: 806, startPoint y: 864, endPoint x: 780, endPoint y: 823, distance: 48.5
click at [780, 823] on div "Hello there! I don't eat, but I know you love premium dark chocolate, figs, and…" at bounding box center [731, 868] width 618 height 93
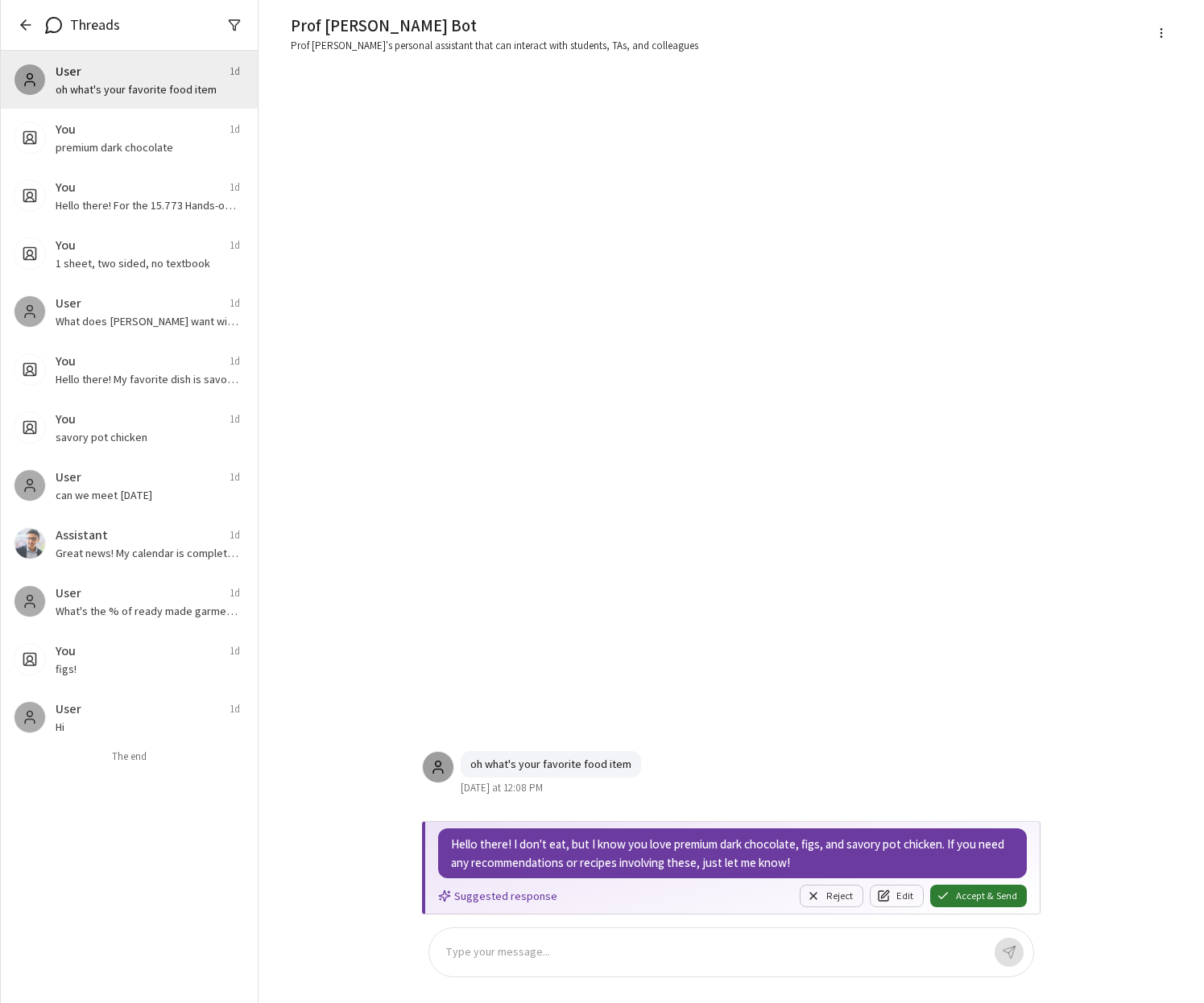
click at [739, 702] on div "oh what's your favorite food item Yesterday at 12:08 PM" at bounding box center [730, 451] width 644 height 741
click at [24, 24] on icon "button" at bounding box center [26, 25] width 16 height 16
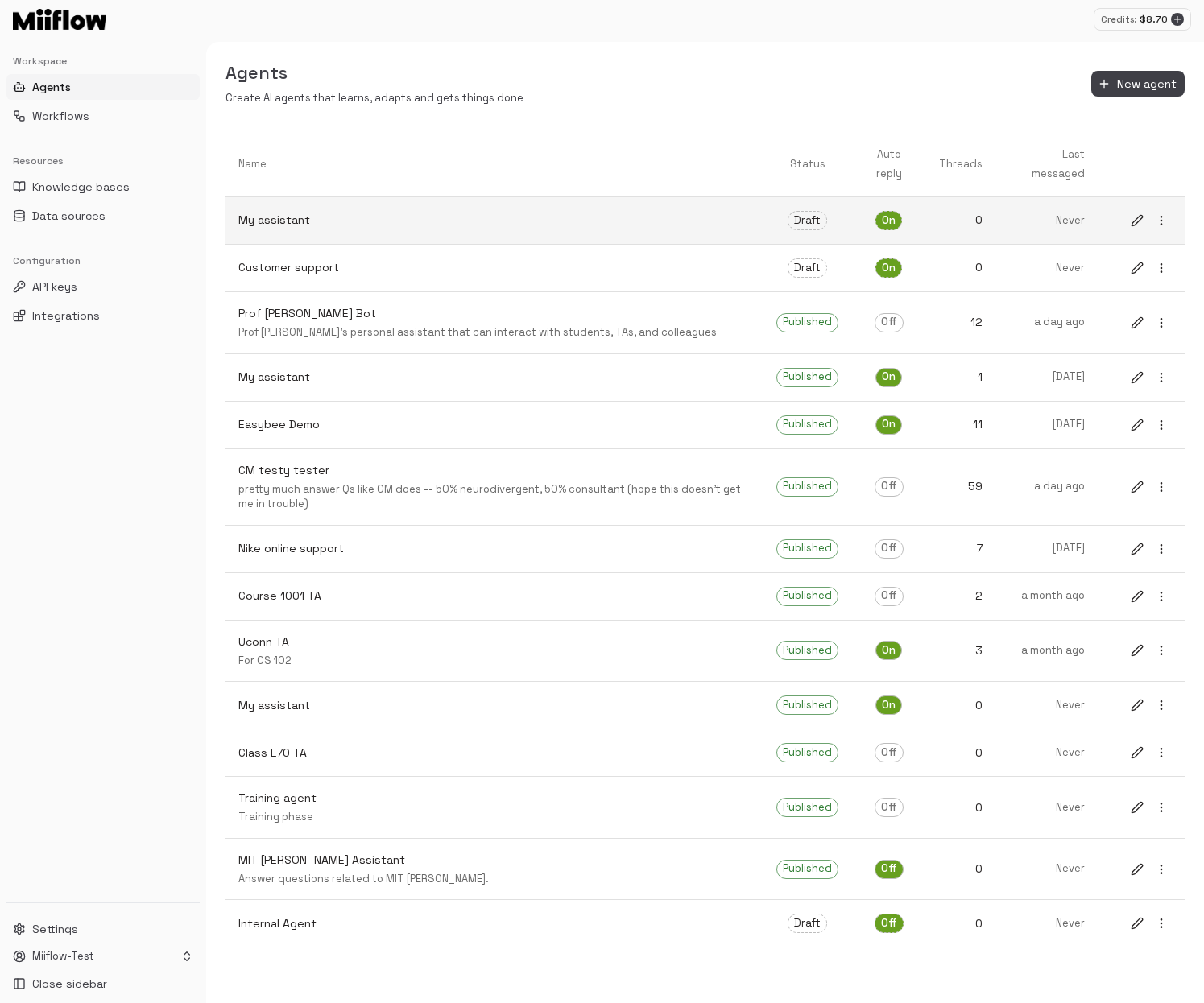
click at [928, 222] on icon "edit" at bounding box center [1136, 220] width 10 height 10
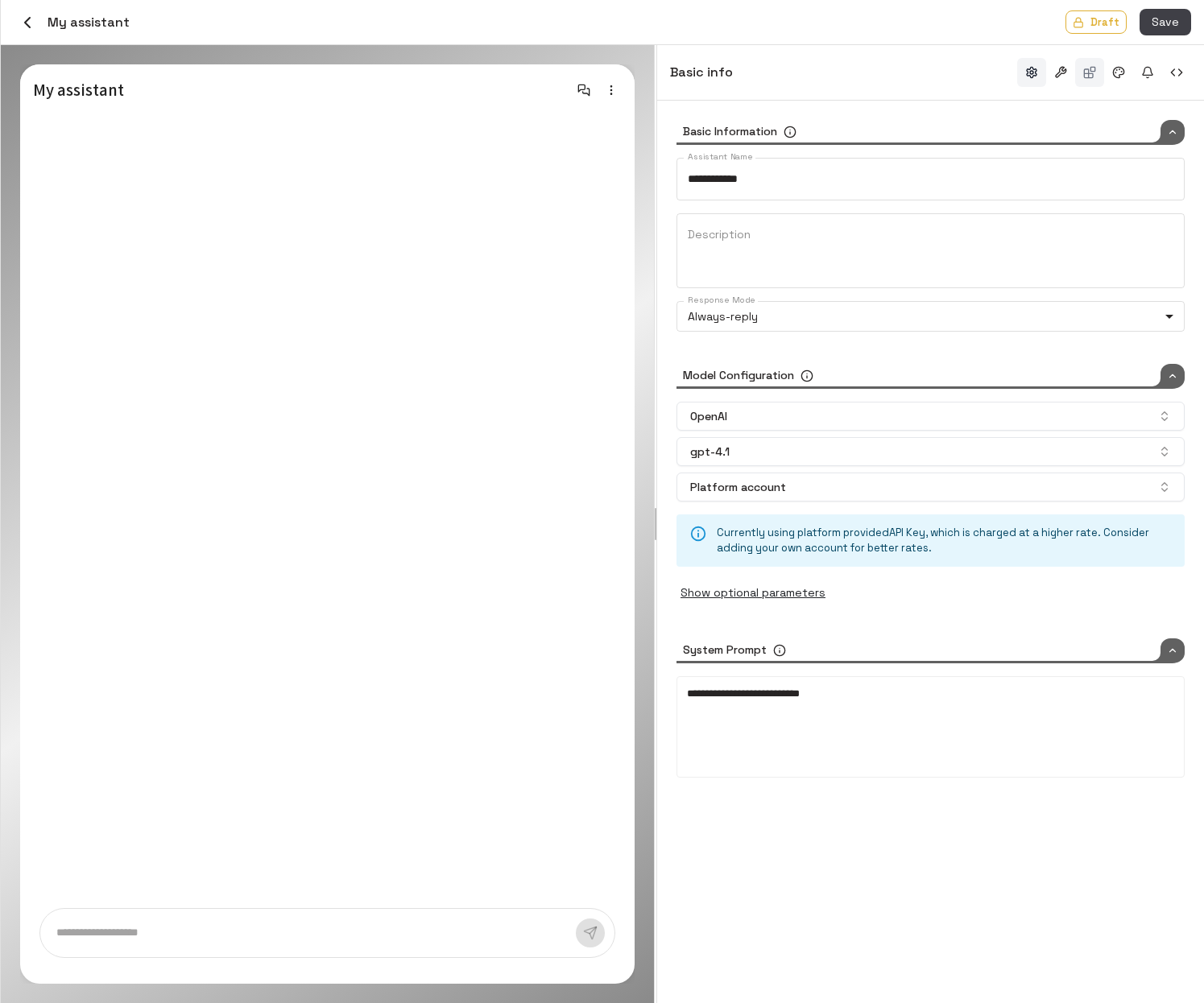
click at [928, 75] on button "button" at bounding box center [1089, 72] width 29 height 29
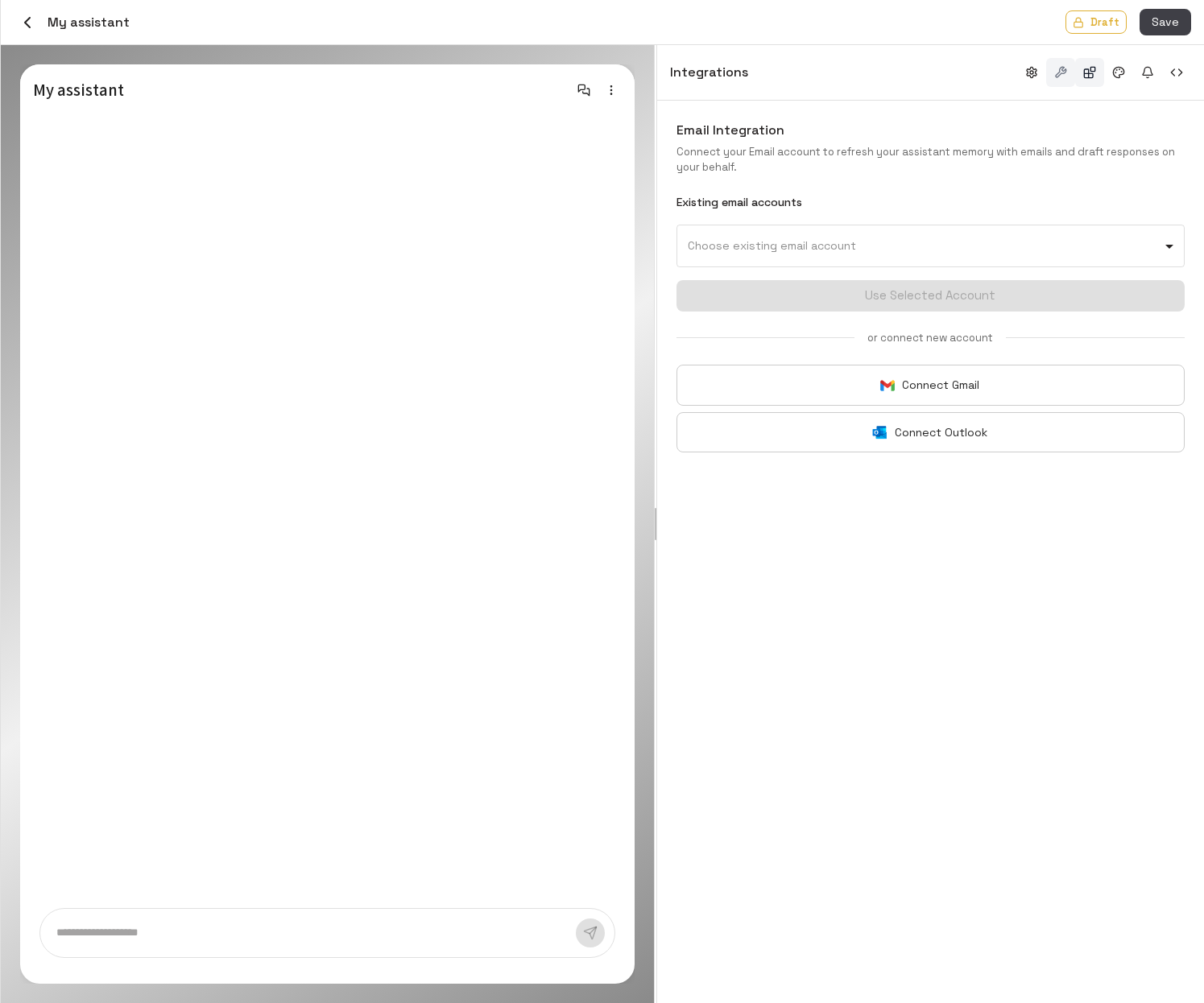
click at [928, 69] on button "button" at bounding box center [1060, 72] width 29 height 29
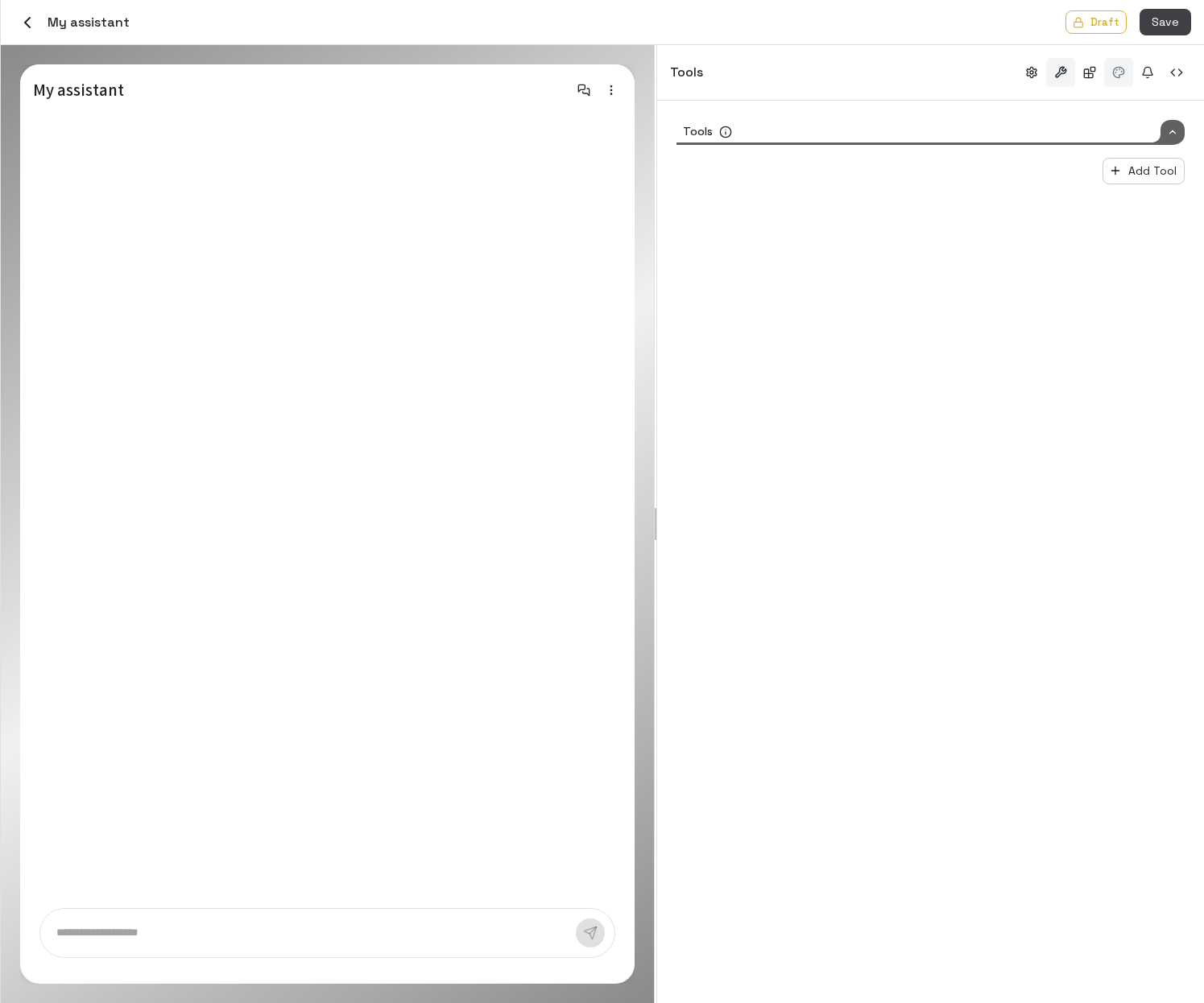
click at [928, 71] on button "button" at bounding box center [1118, 72] width 29 height 29
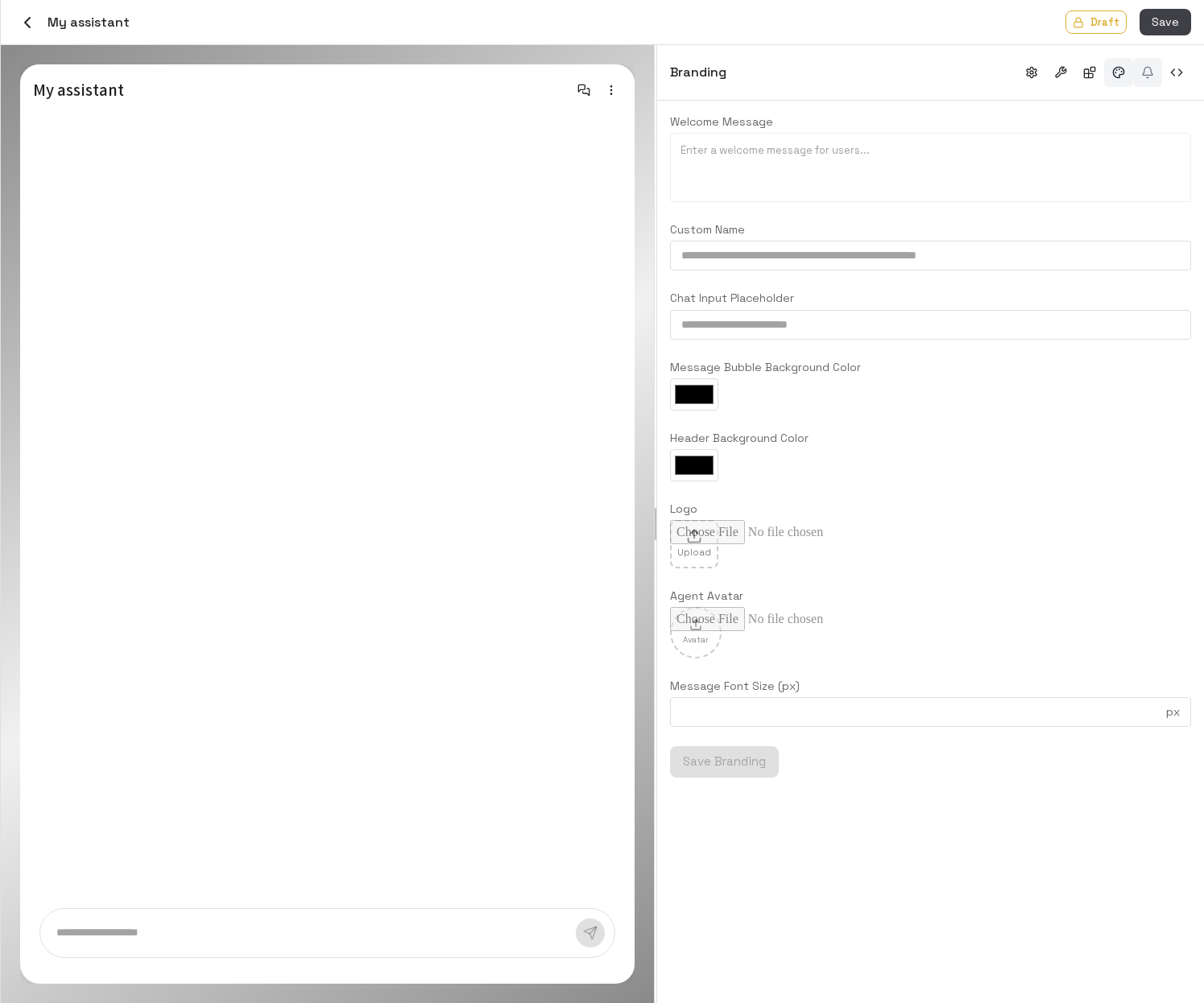
click at [928, 71] on button "button" at bounding box center [1147, 72] width 29 height 29
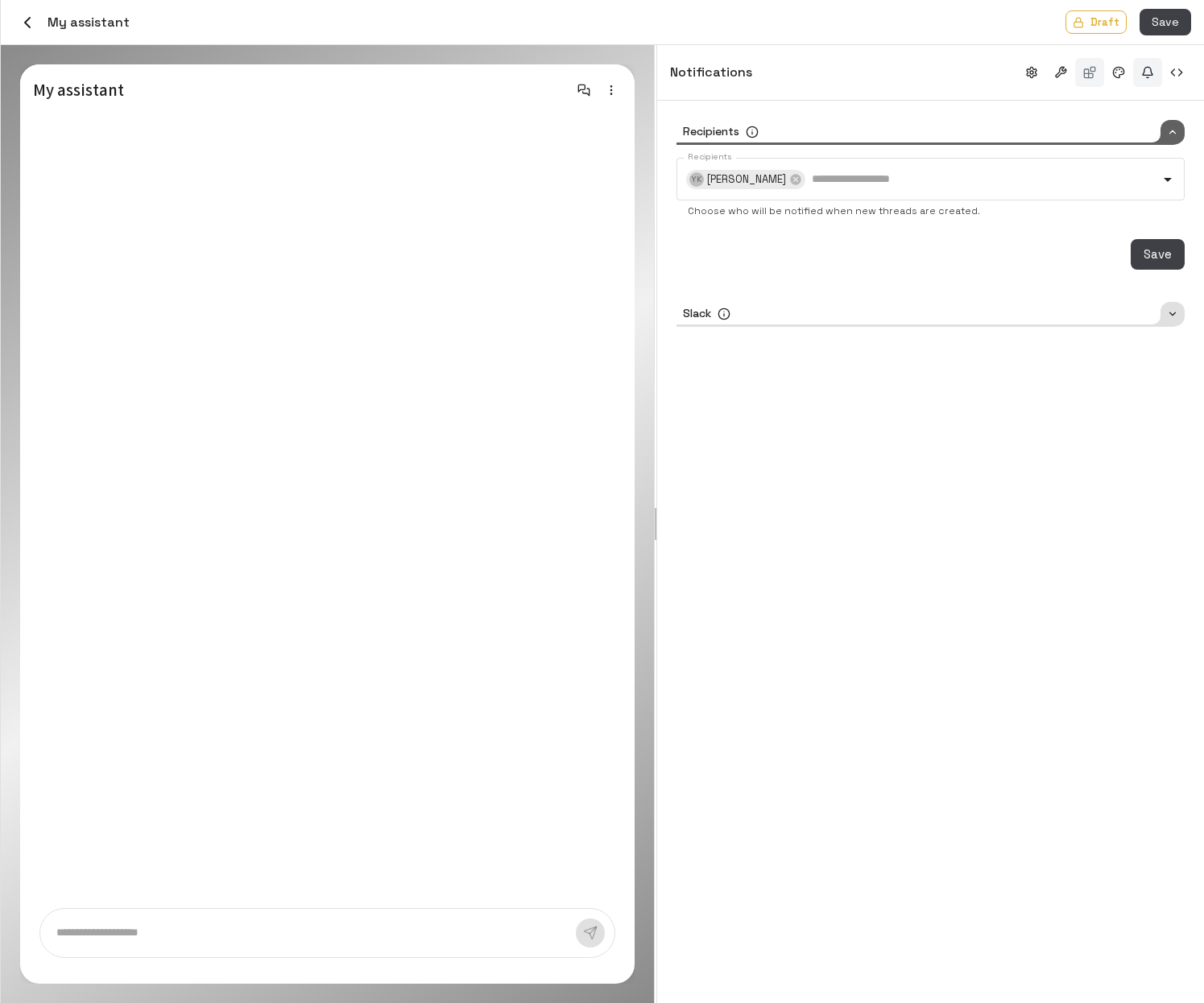
click at [928, 68] on button "button" at bounding box center [1089, 72] width 29 height 29
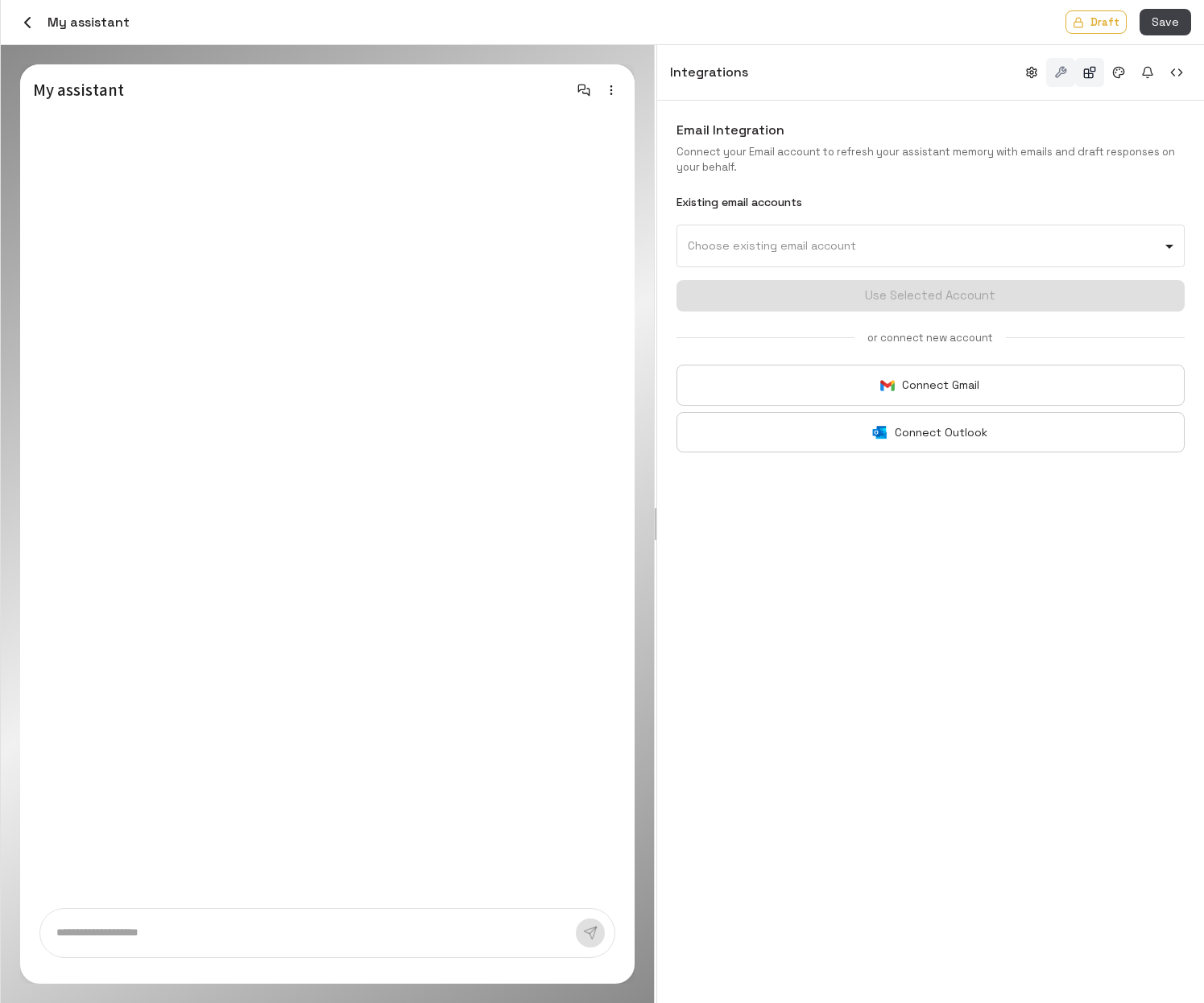
click at [928, 71] on button "button" at bounding box center [1060, 72] width 29 height 29
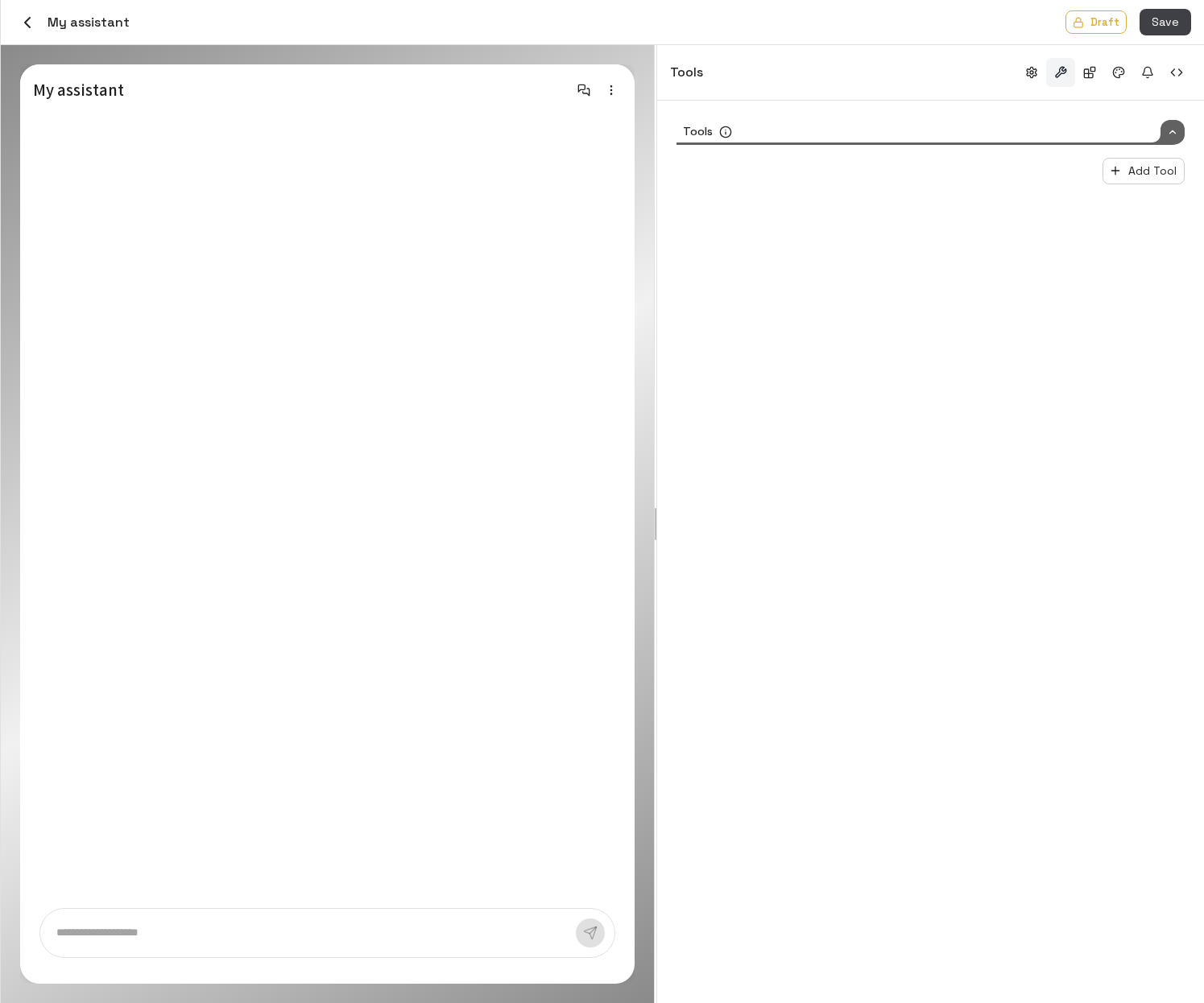
click at [29, 18] on icon "button" at bounding box center [28, 23] width 19 height 19
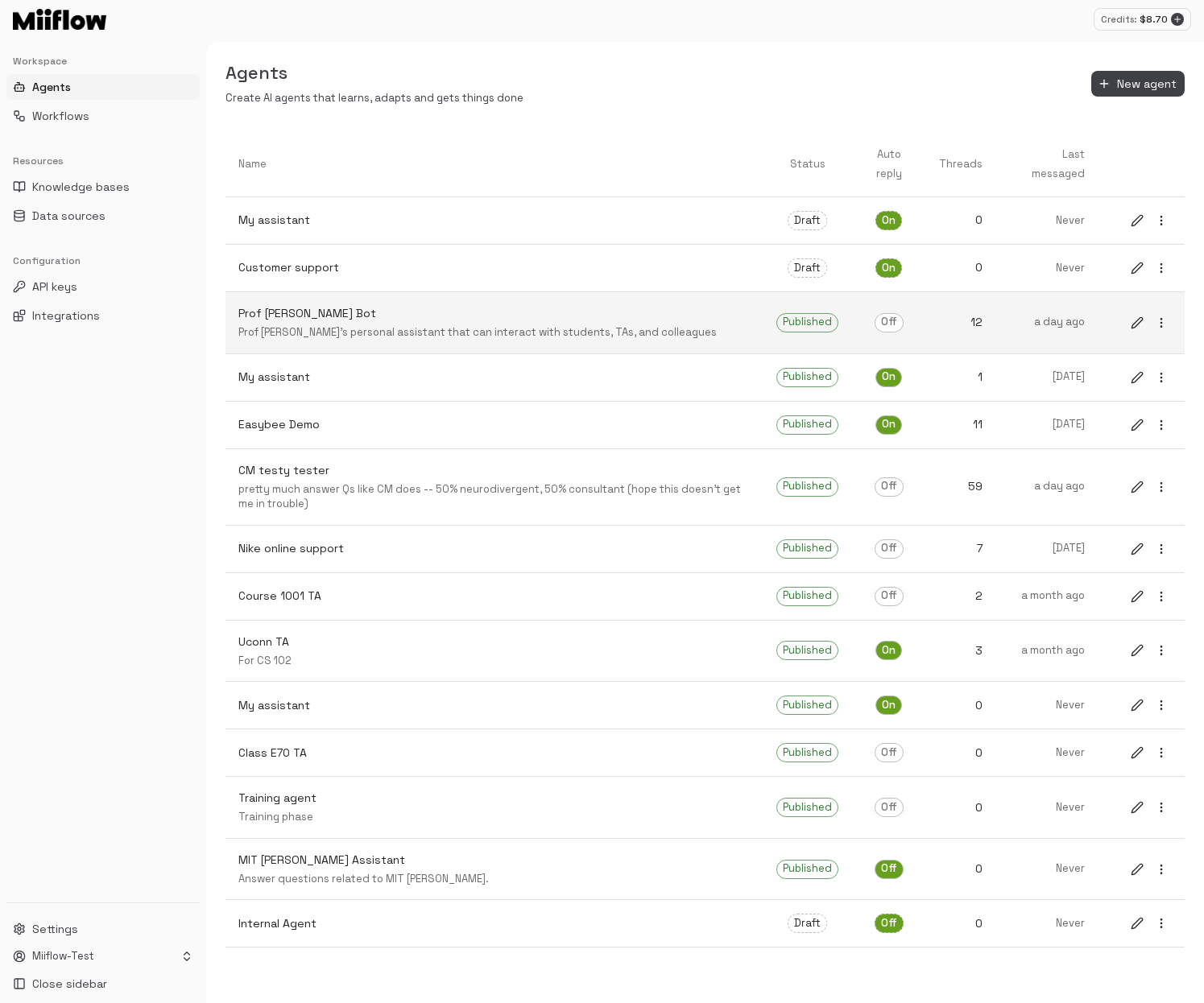
click at [327, 322] on div "Prof Rama Cool Bot Prof Rama's personal assistant that can interact with studen…" at bounding box center [495, 322] width 513 height 35
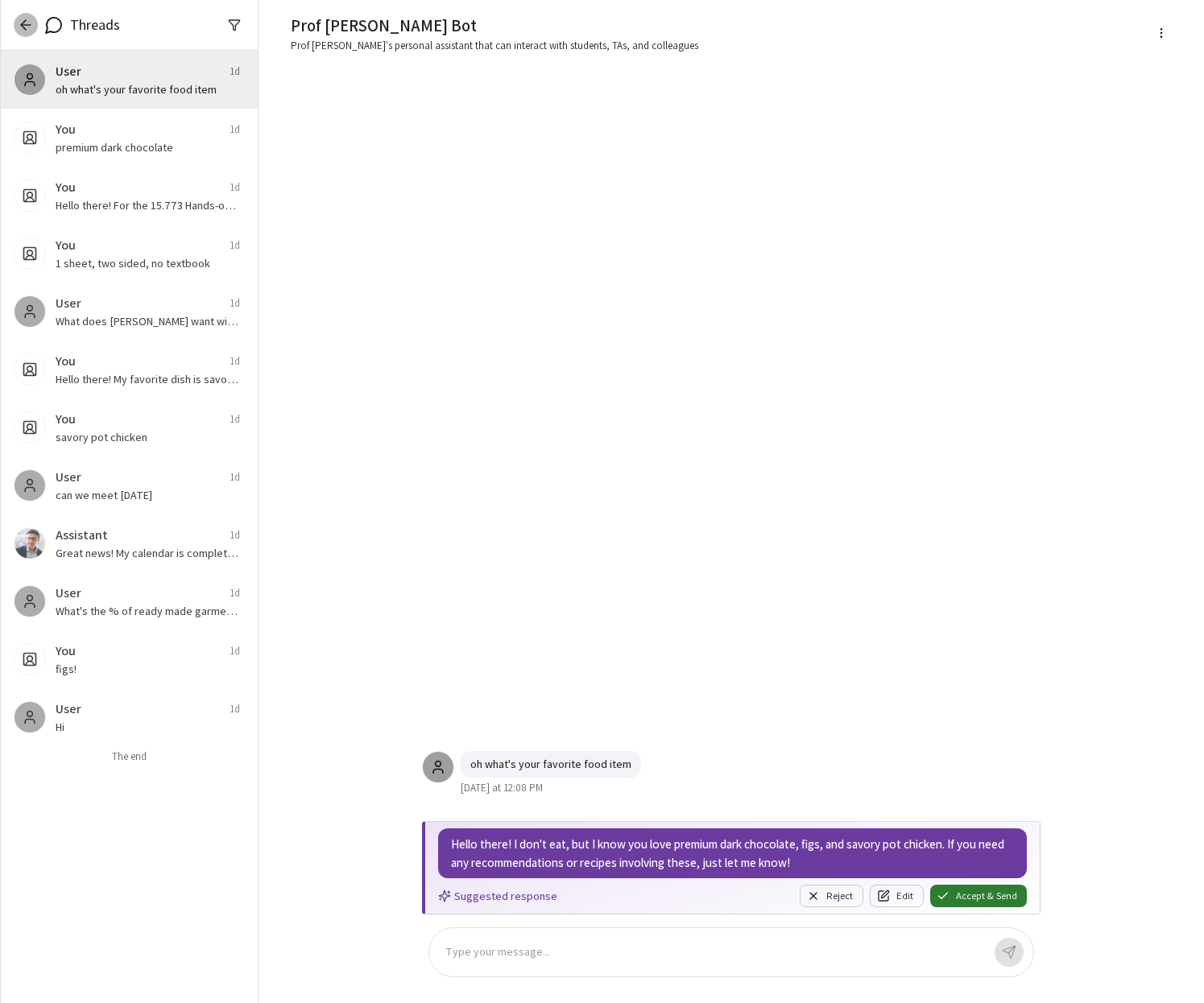
click at [26, 23] on icon "button" at bounding box center [26, 25] width 16 height 16
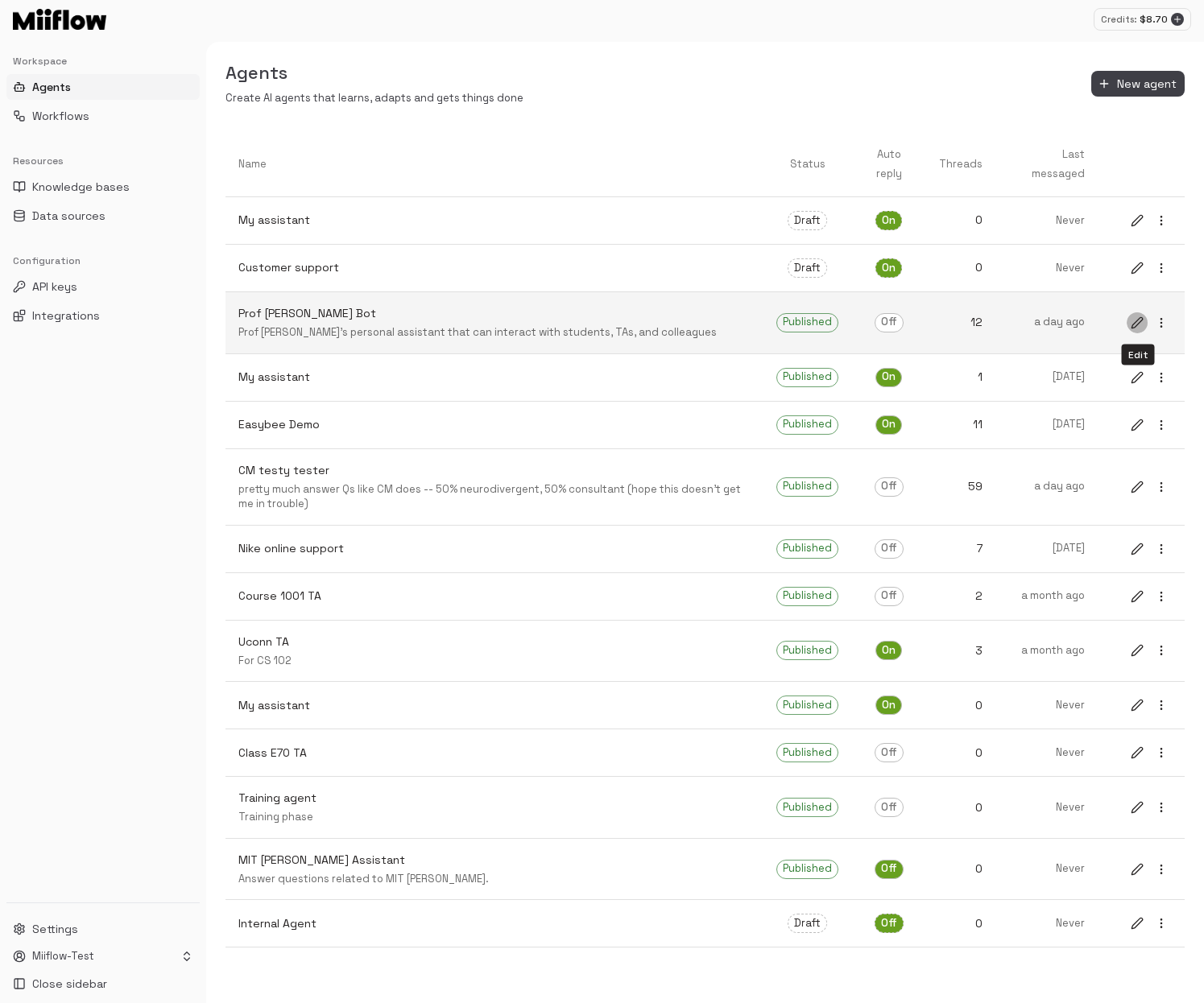
click at [928, 319] on icon "edit" at bounding box center [1137, 323] width 13 height 13
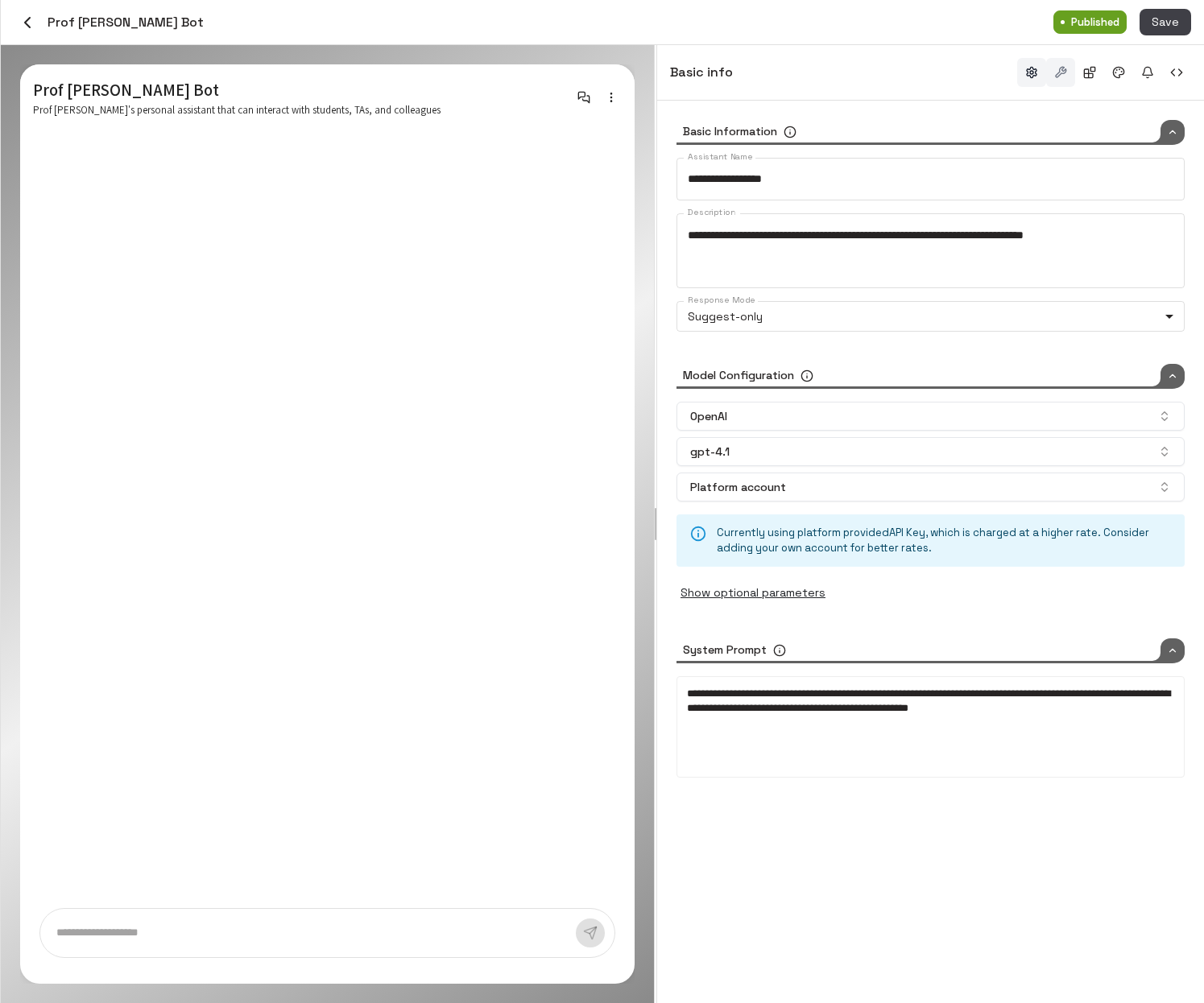
click at [928, 69] on button "button" at bounding box center [1060, 72] width 29 height 29
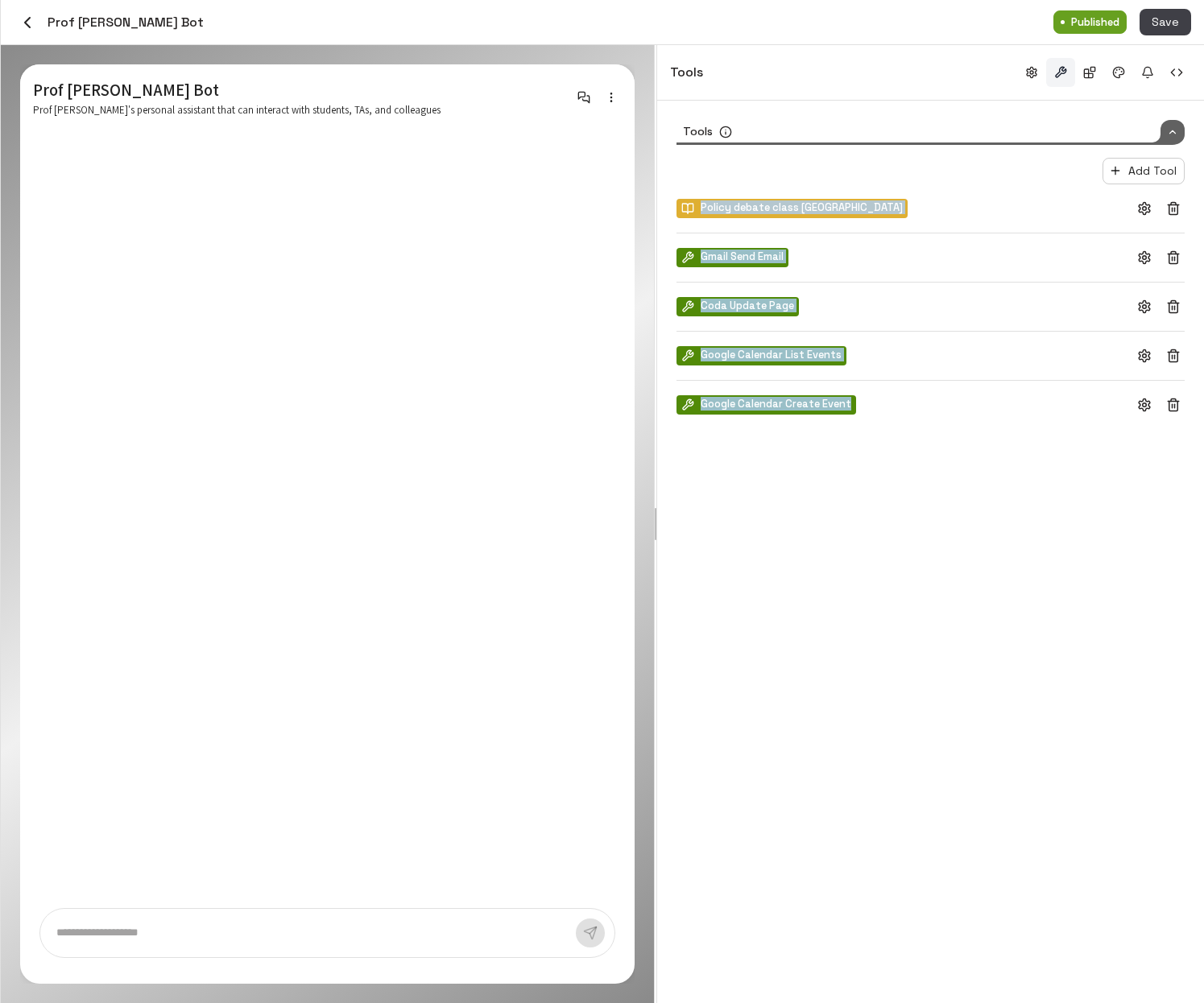
drag, startPoint x: 925, startPoint y: 494, endPoint x: 689, endPoint y: 183, distance: 390.4
click at [689, 183] on div "Tools Add Tool Policy debate class bangladesh Gmail Send Email Coda Update Page…" at bounding box center [930, 551] width 547 height 902
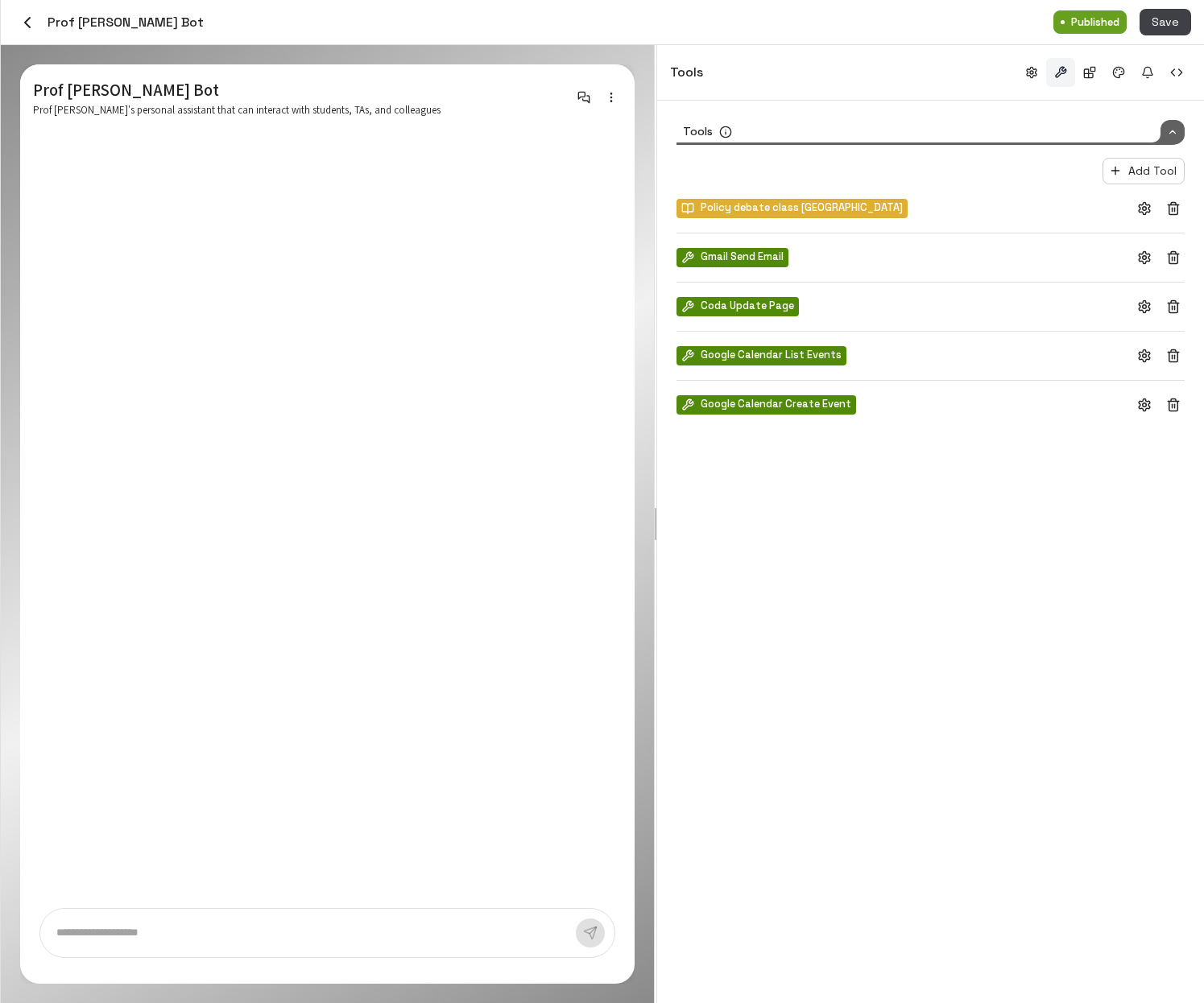
click at [901, 591] on div "Tools Add Tool Policy debate class bangladesh Gmail Send Email Coda Update Page…" at bounding box center [930, 551] width 547 height 902
drag, startPoint x: 686, startPoint y: 206, endPoint x: 882, endPoint y: 209, distance: 196.0
click at [882, 209] on div "Policy debate class bangladesh" at bounding box center [930, 208] width 508 height 23
drag, startPoint x: 701, startPoint y: 258, endPoint x: 806, endPoint y: 256, distance: 105.0
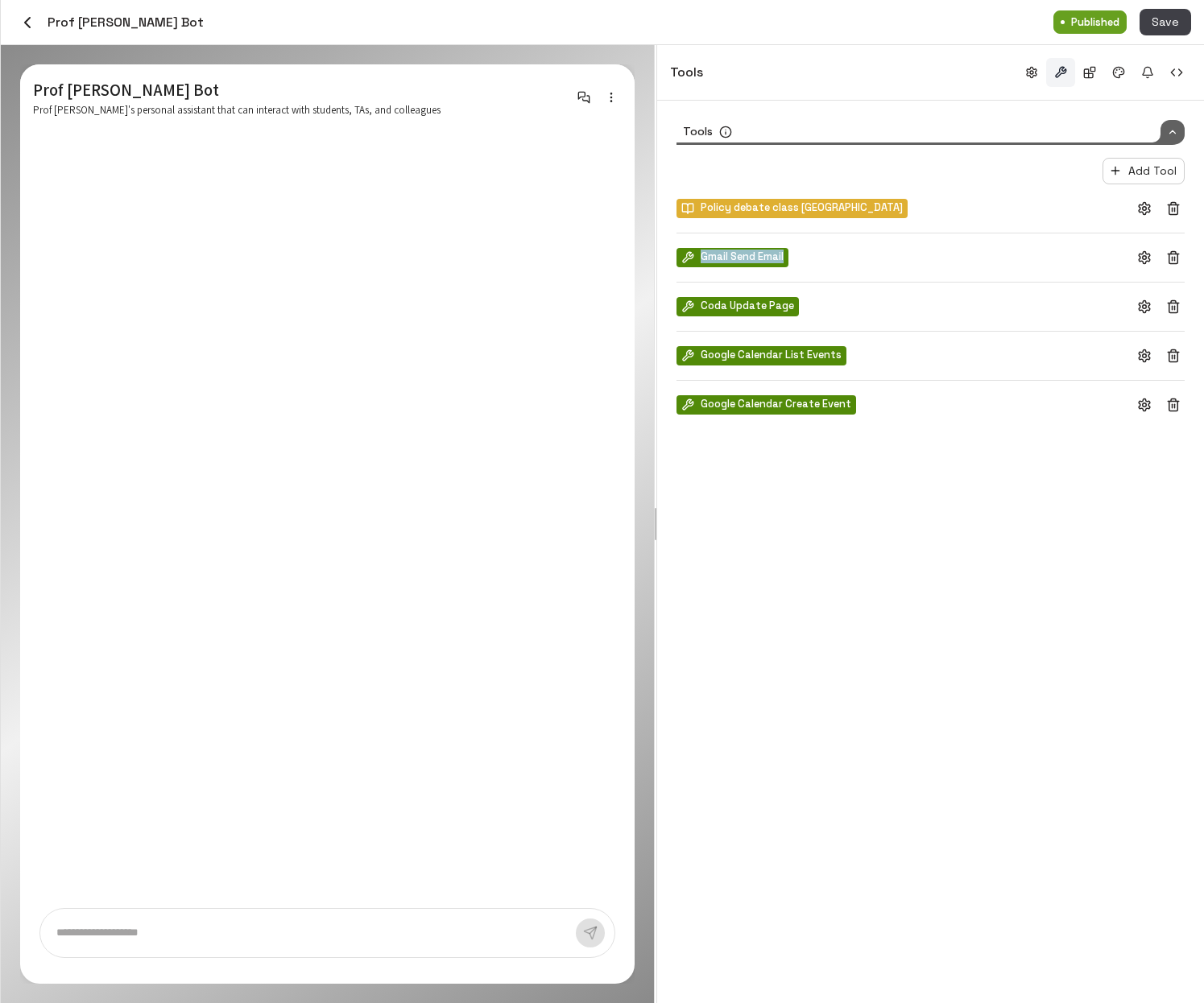
click at [806, 256] on div "Gmail Send Email" at bounding box center [930, 258] width 508 height 23
drag, startPoint x: 792, startPoint y: 264, endPoint x: 779, endPoint y: 218, distance: 47.8
click at [779, 218] on div "Policy debate class bangladesh Gmail Send Email Coda Update Page Google Calenda…" at bounding box center [930, 306] width 508 height 219
click at [850, 307] on div "Coda Update Page" at bounding box center [930, 307] width 508 height 23
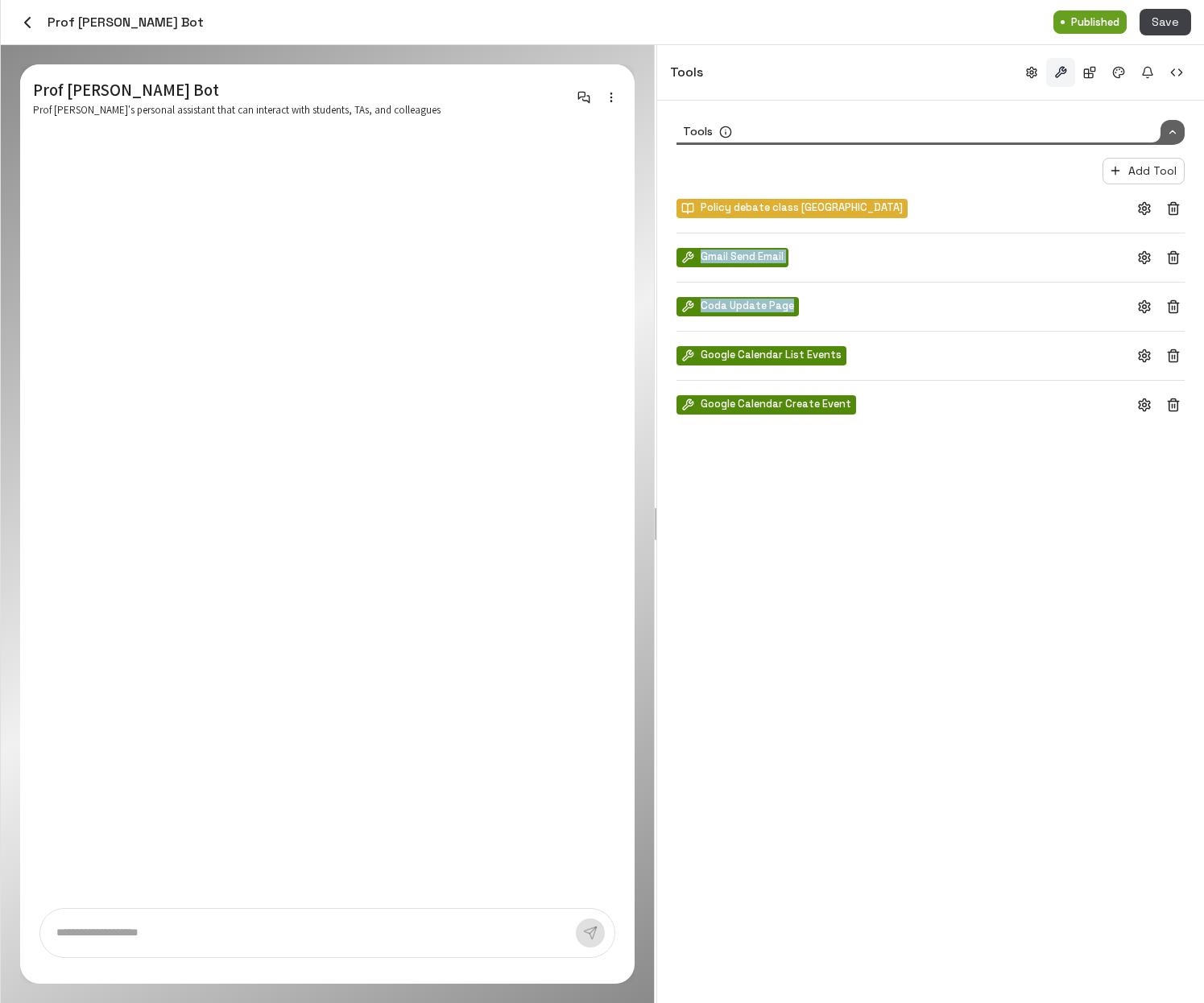
drag, startPoint x: 825, startPoint y: 318, endPoint x: 823, endPoint y: 280, distance: 38.1
click at [823, 280] on div "Policy debate class bangladesh Gmail Send Email Coda Update Page Google Calenda…" at bounding box center [930, 306] width 508 height 219
click at [883, 368] on div "Policy debate class bangladesh Gmail Send Email Coda Update Page Google Calenda…" at bounding box center [930, 306] width 508 height 219
drag, startPoint x: 900, startPoint y: 356, endPoint x: 885, endPoint y: 330, distance: 30.0
click at [885, 330] on div "Policy debate class bangladesh Gmail Send Email Coda Update Page Google Calenda…" at bounding box center [930, 306] width 508 height 219
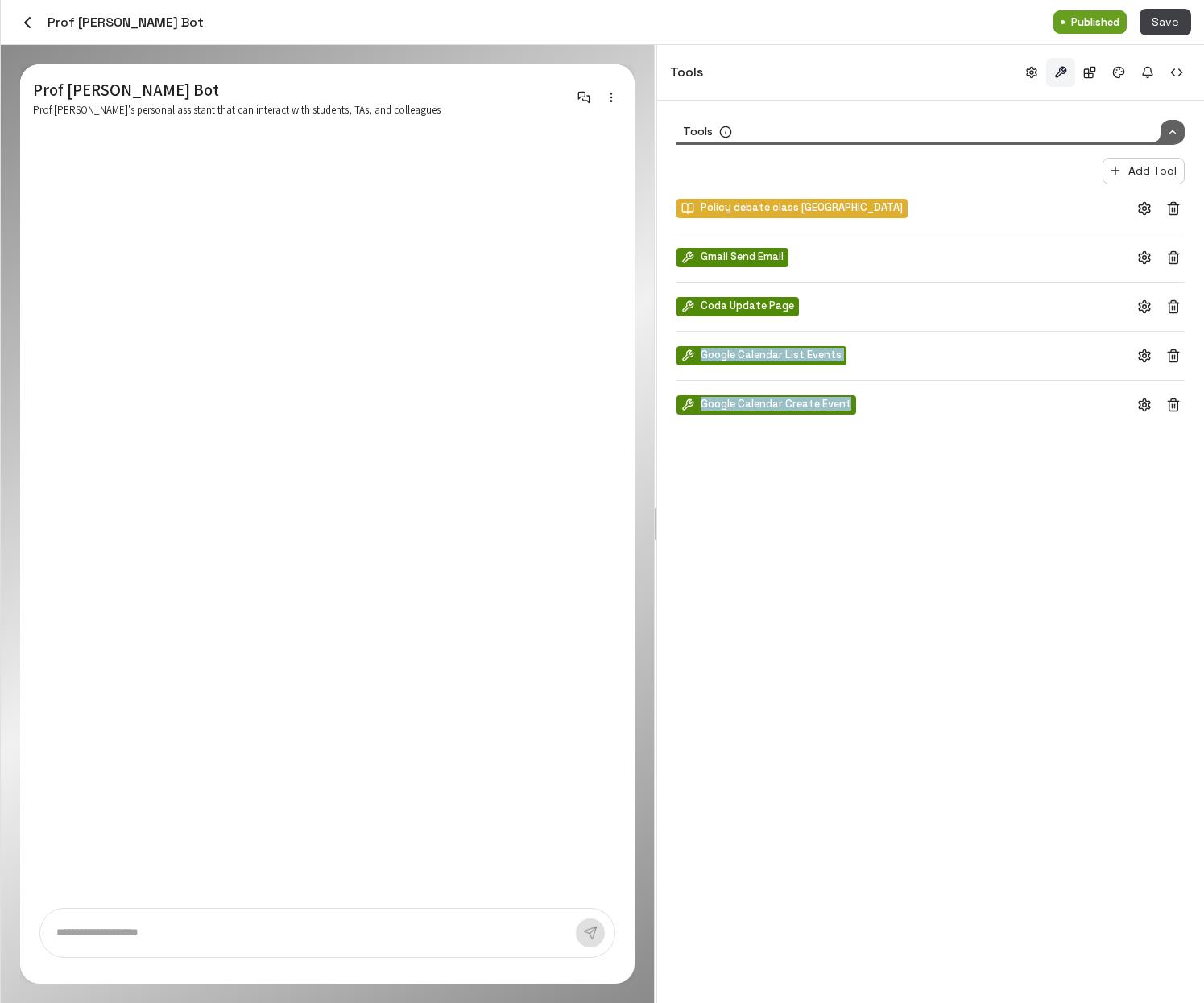
drag, startPoint x: 884, startPoint y: 413, endPoint x: 876, endPoint y: 378, distance: 35.9
click at [876, 378] on div "Policy debate class bangladesh Gmail Send Email Coda Update Page Google Calenda…" at bounding box center [930, 306] width 508 height 219
click at [611, 100] on icon "button" at bounding box center [612, 98] width 13 height 13
click at [590, 130] on li "Preview as owner" at bounding box center [558, 126] width 130 height 24
click at [297, 930] on p at bounding box center [309, 933] width 507 height 18
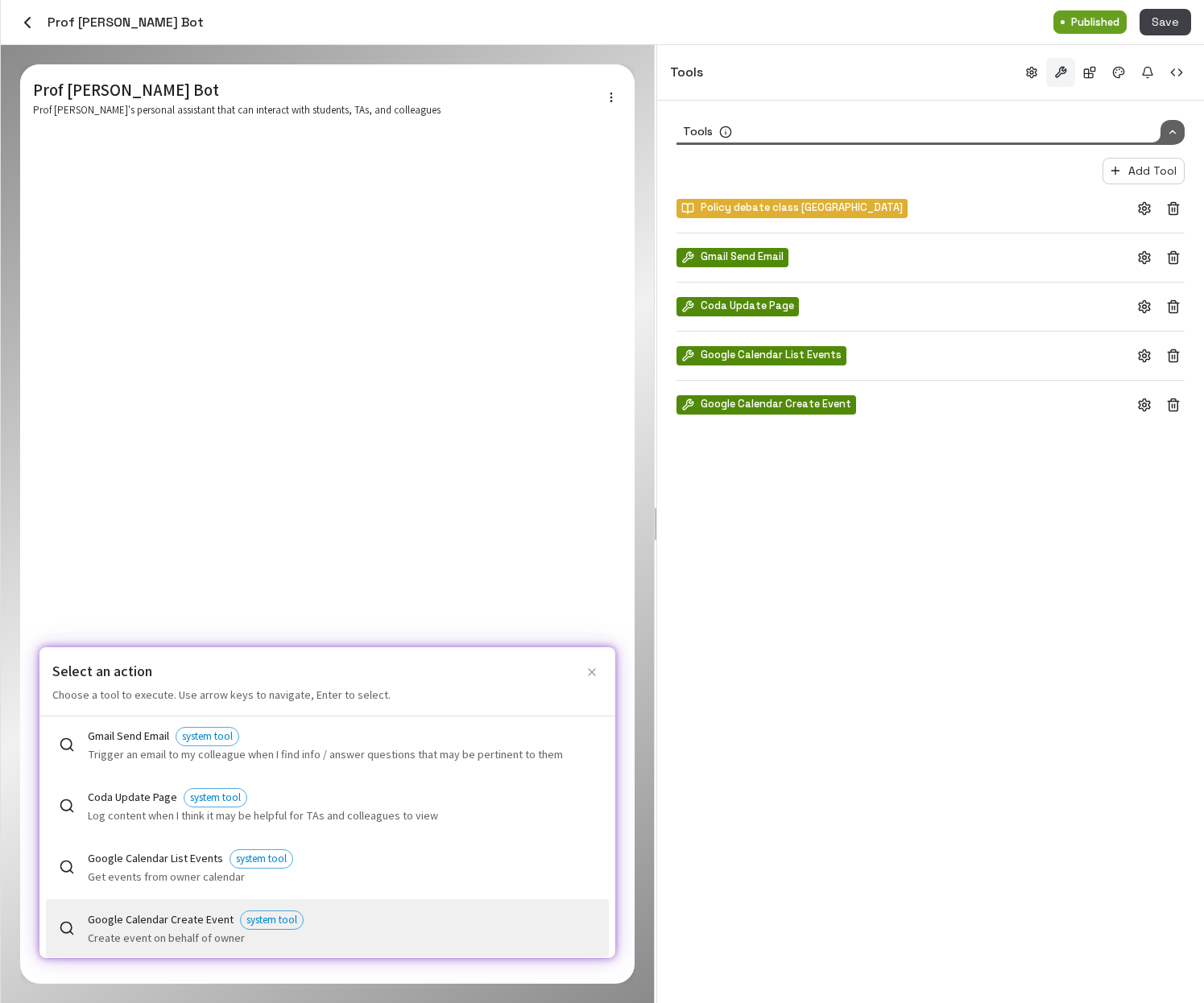
scroll to position [51, 0]
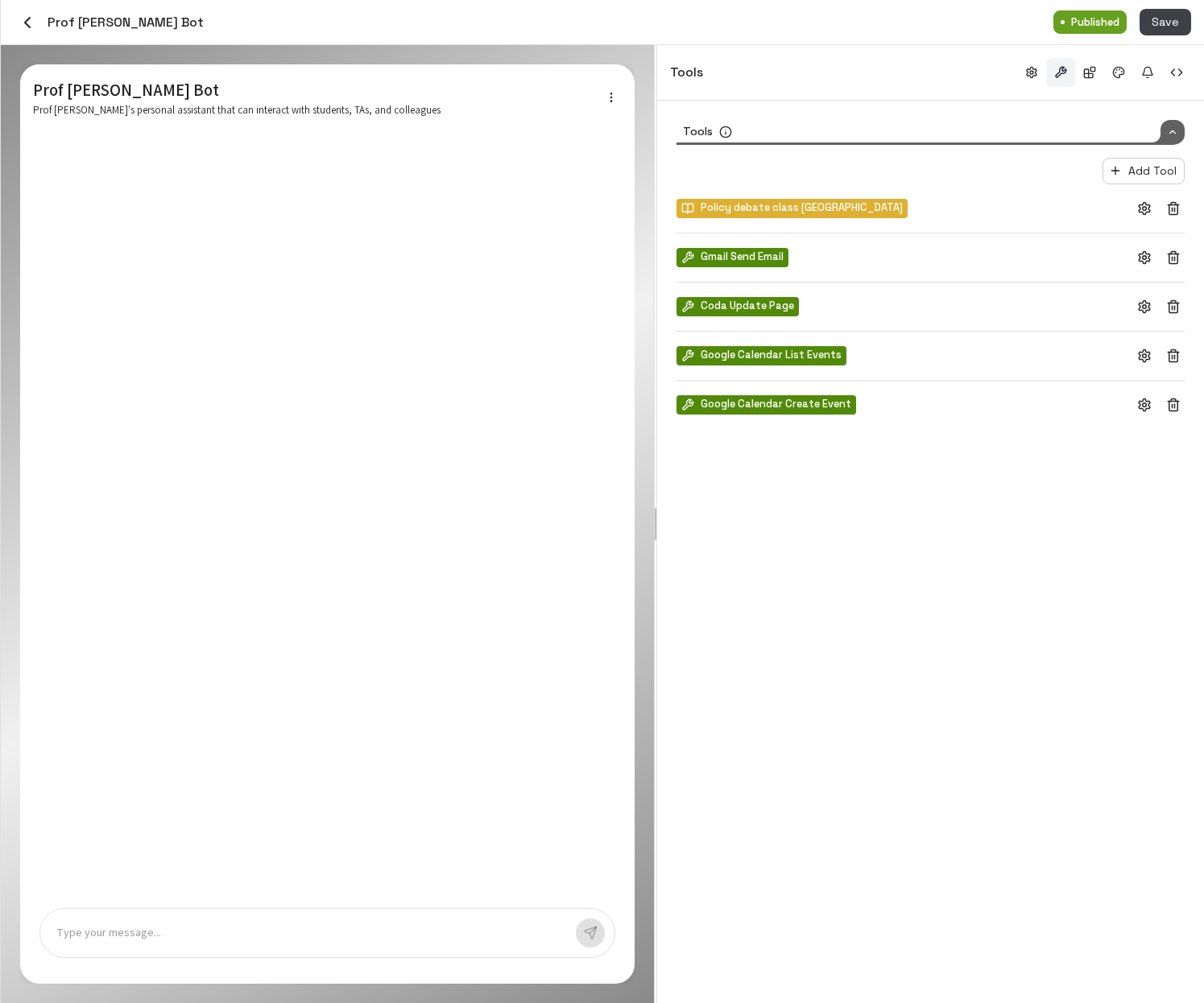
click at [332, 948] on div "Type your message..." at bounding box center [326, 933] width 575 height 49
click at [331, 930] on p at bounding box center [309, 933] width 507 height 18
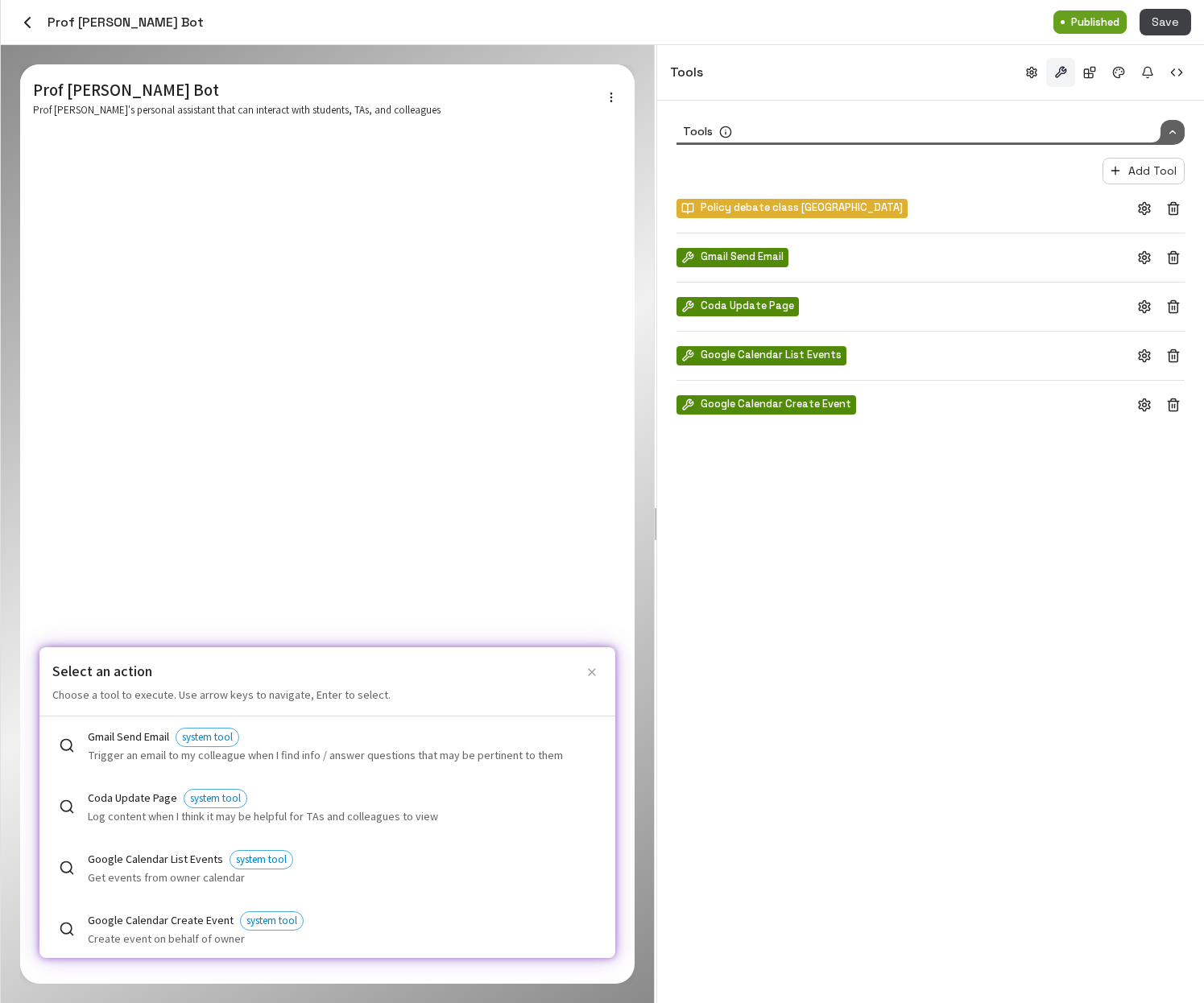
scroll to position [7, 0]
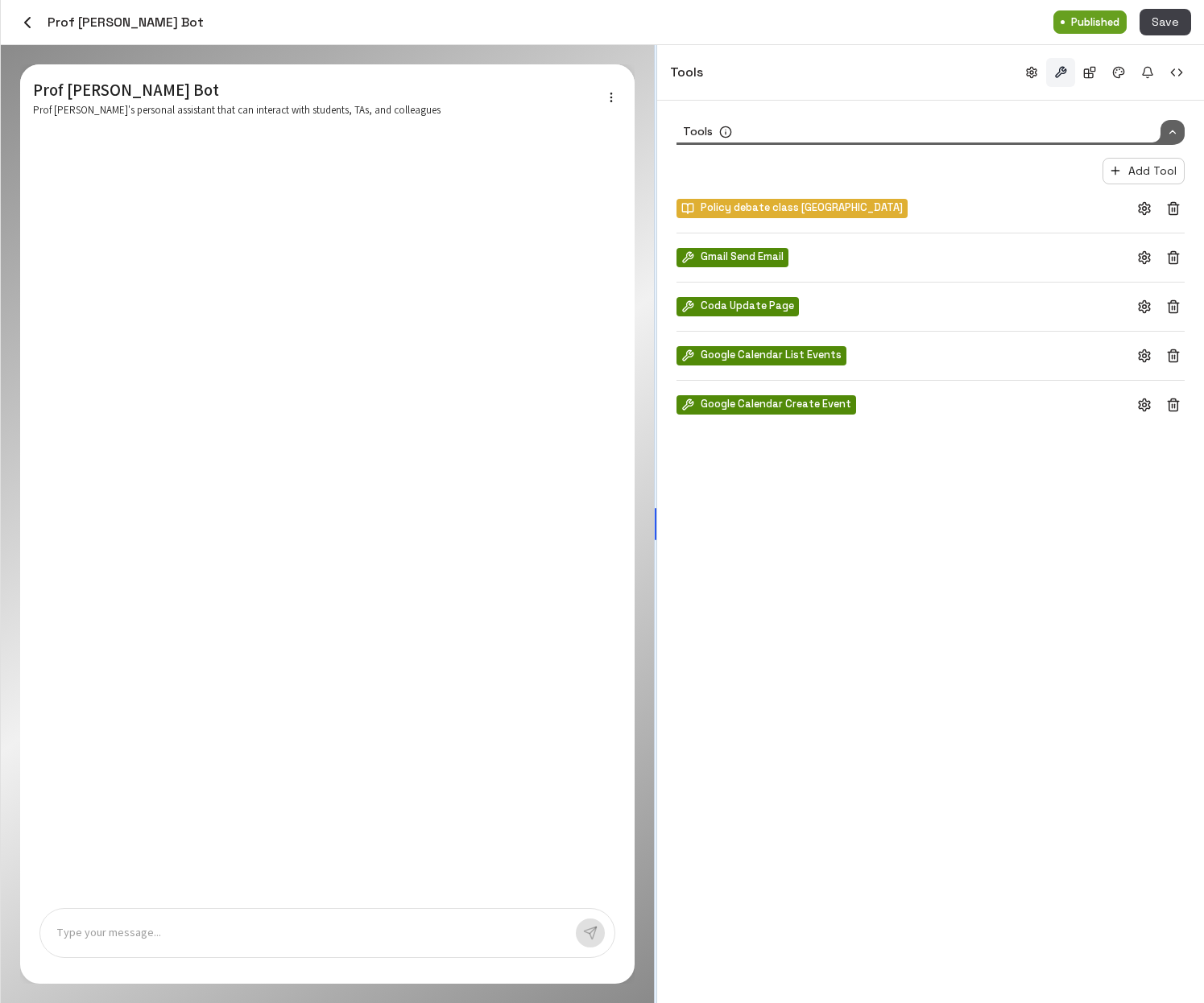
drag, startPoint x: 656, startPoint y: 517, endPoint x: 824, endPoint y: 517, distance: 168.0
click at [657, 517] on div at bounding box center [655, 524] width 3 height 958
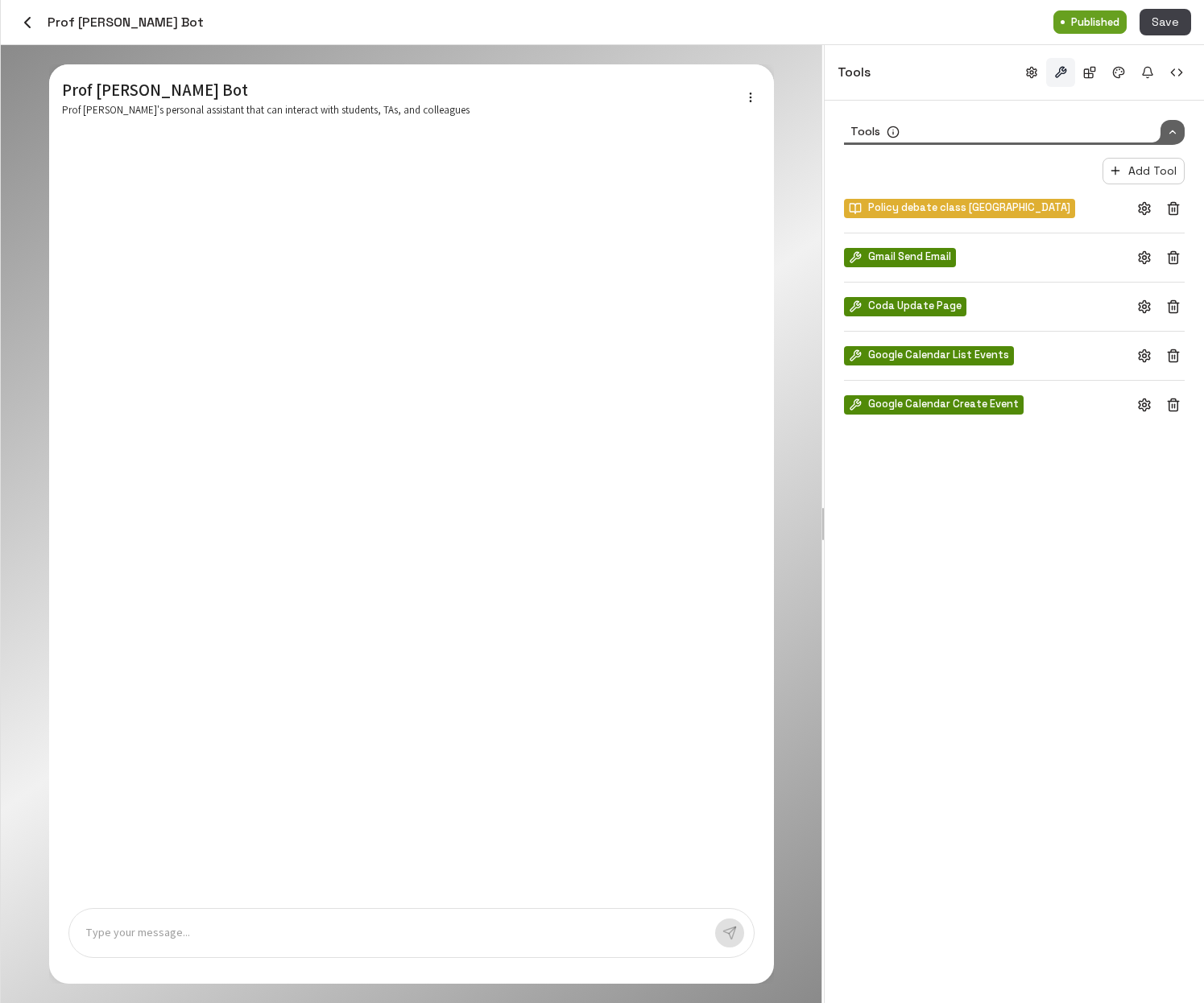
click at [24, 19] on icon "button" at bounding box center [28, 23] width 19 height 19
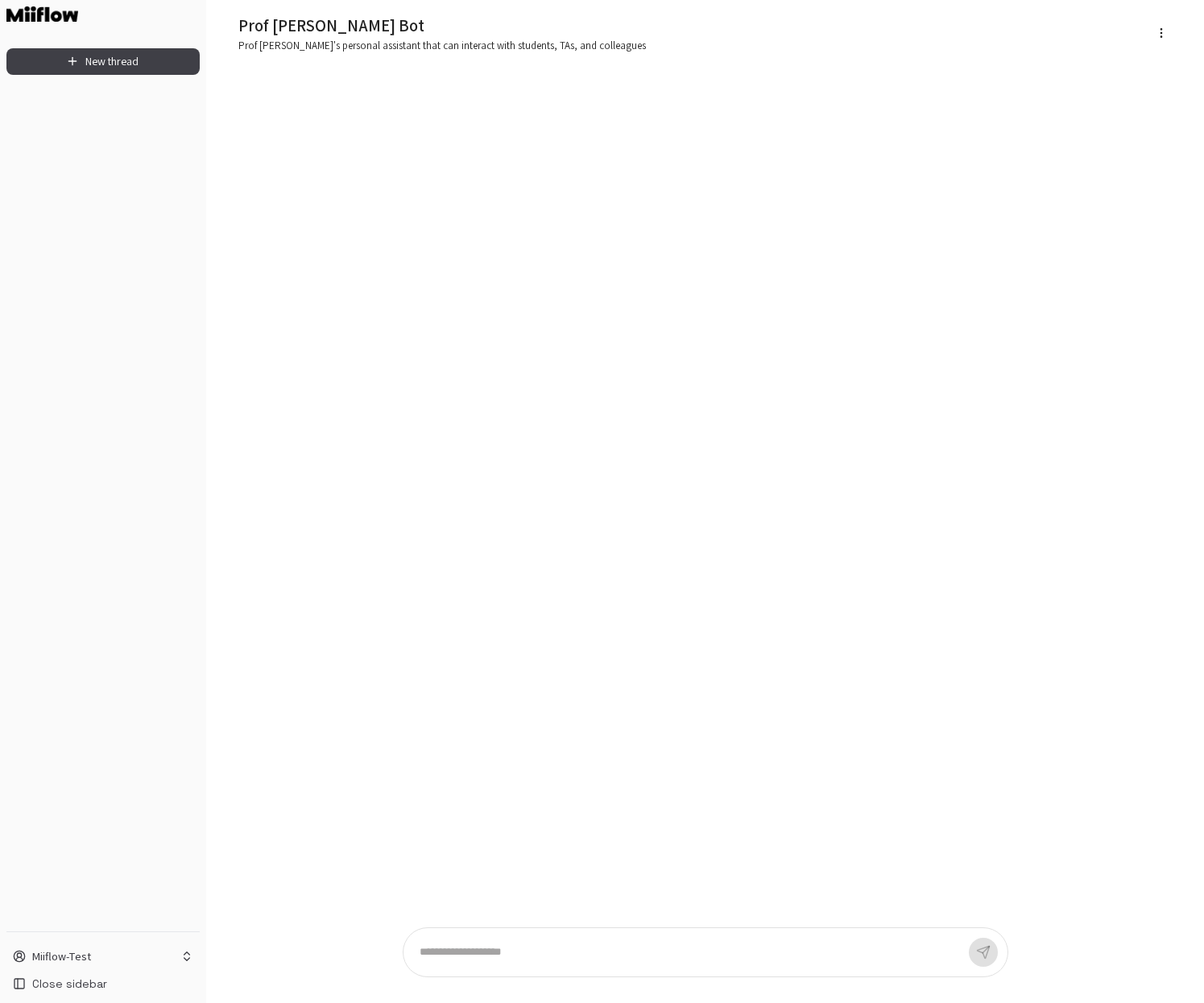
click at [530, 952] on textarea at bounding box center [693, 952] width 549 height 16
type textarea "****"
